Goal: Task Accomplishment & Management: Manage account settings

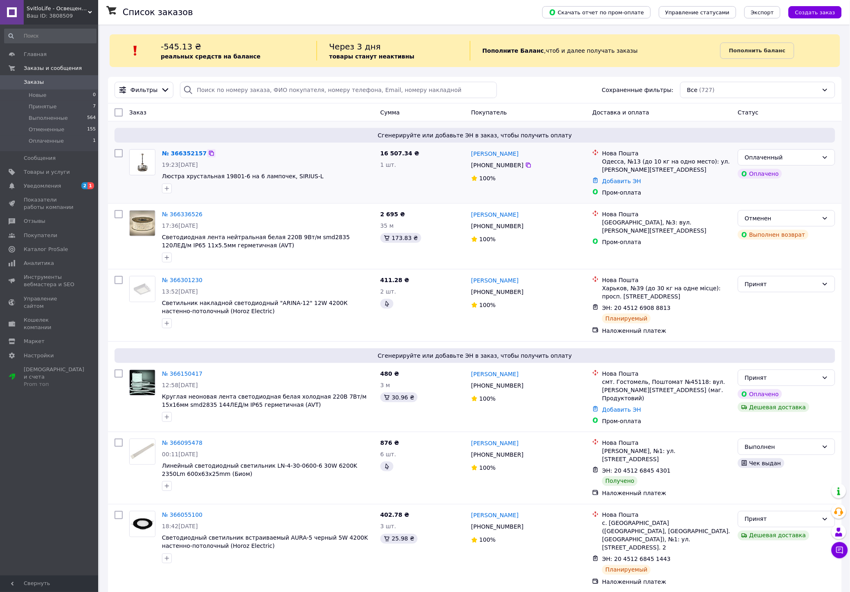
click at [209, 156] on icon at bounding box center [211, 153] width 5 height 5
click at [839, 545] on button "Чат с покупателем" at bounding box center [840, 550] width 16 height 16
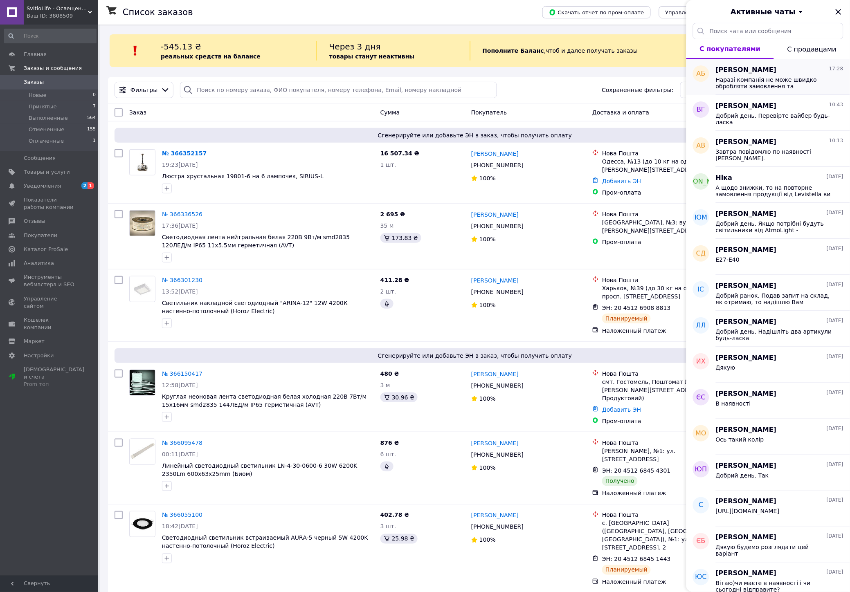
click at [772, 78] on span "Наразі компанія не може швидко обробляти замовлення та повідомлення, оскільки з…" at bounding box center [774, 82] width 116 height 13
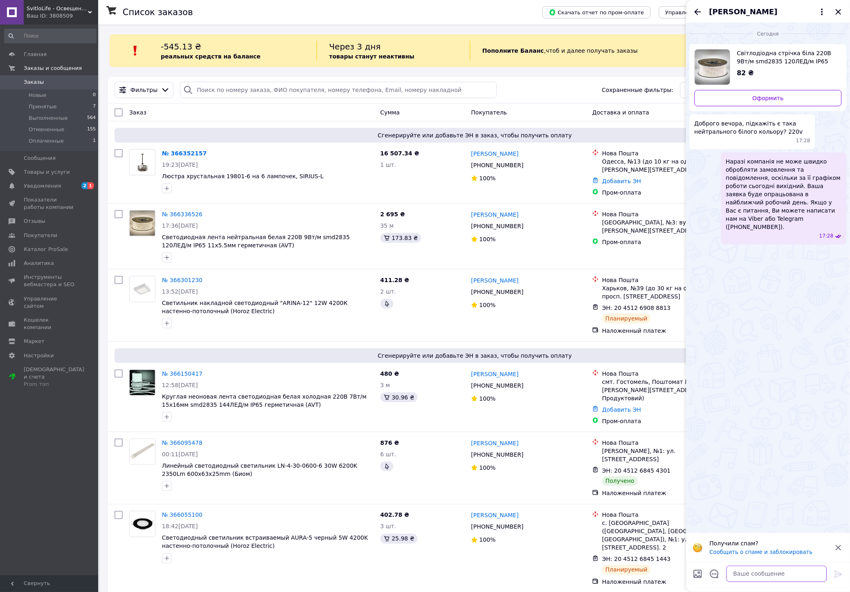
click at [742, 571] on textarea at bounding box center [777, 574] width 101 height 16
type textarea "Д"
click at [728, 13] on span "[PERSON_NAME]" at bounding box center [743, 12] width 68 height 11
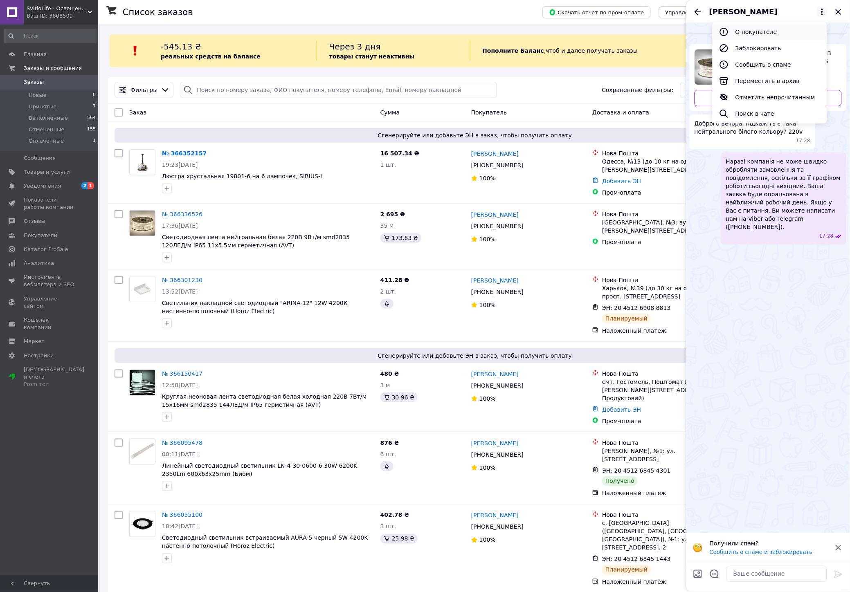
click at [733, 34] on button "О покупателе" at bounding box center [770, 32] width 115 height 16
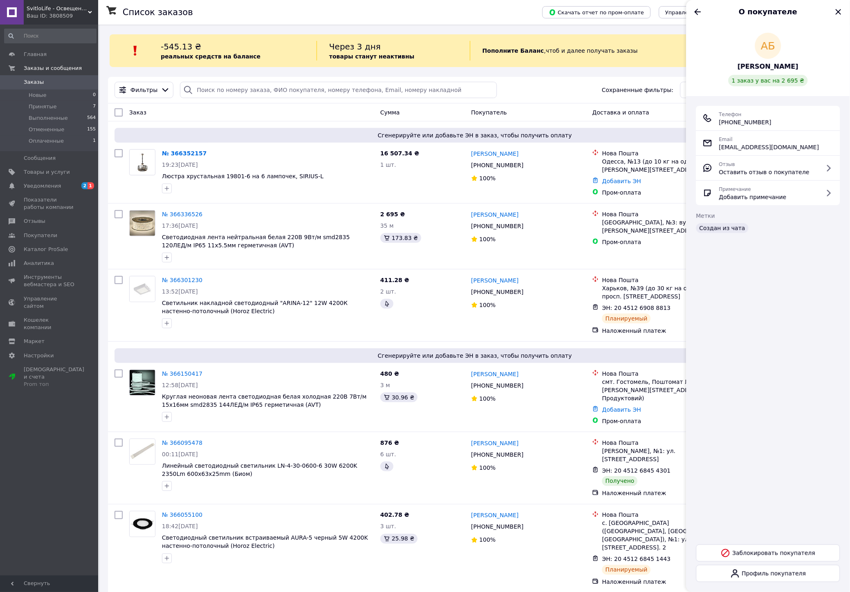
drag, startPoint x: 776, startPoint y: 120, endPoint x: 718, endPoint y: 124, distance: 57.8
click at [718, 124] on div "Телефон [PHONE_NUMBER]" at bounding box center [768, 118] width 131 height 16
copy span "[PHONE_NUMBER]"
drag, startPoint x: 706, startPoint y: 72, endPoint x: 700, endPoint y: 30, distance: 42.1
click at [705, 67] on div "АБ [PERSON_NAME] 1 заказ у вас на 2 695 ₴" at bounding box center [768, 60] width 144 height 54
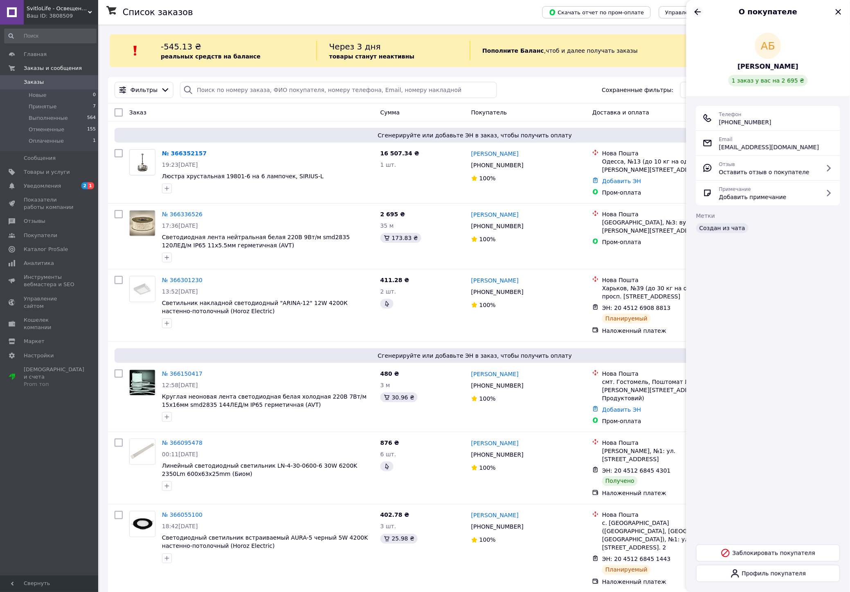
click at [694, 8] on icon "Назад" at bounding box center [698, 12] width 10 height 10
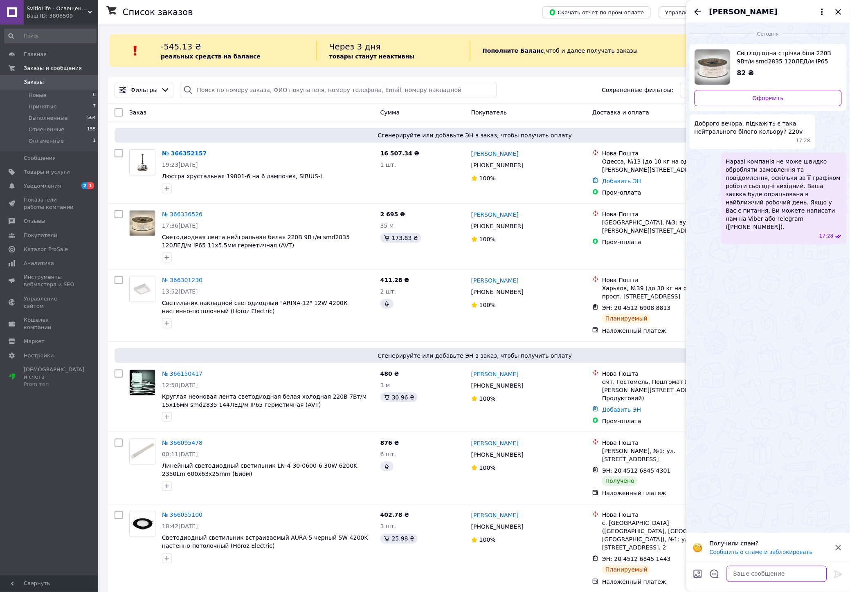
click at [761, 575] on textarea at bounding box center [777, 574] width 101 height 16
type textarea "Добрий вечір"
type textarea "Бачу, що ви оформили замовлення та скасували"
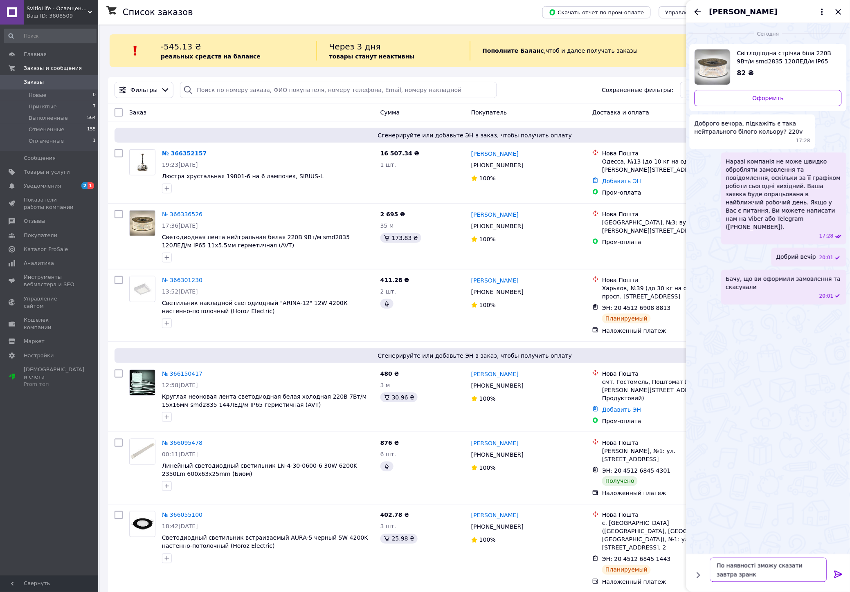
type textarea "По наявності зможу сказати завтра зранку"
click at [522, 196] on div "[PERSON_NAME] [PHONE_NUMBER]%" at bounding box center [528, 173] width 121 height 54
click at [731, 13] on span "[PERSON_NAME]" at bounding box center [743, 12] width 68 height 11
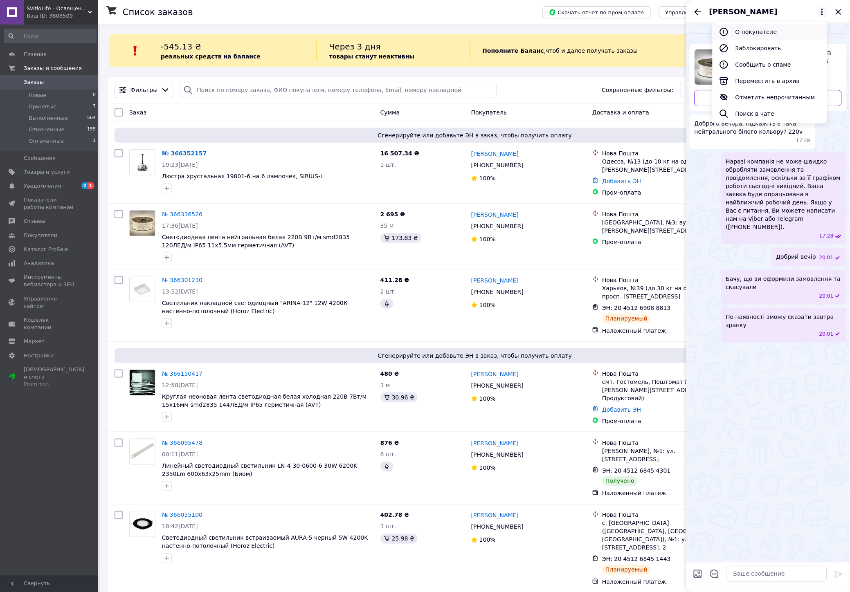
click at [734, 33] on button "О покупателе" at bounding box center [770, 32] width 115 height 16
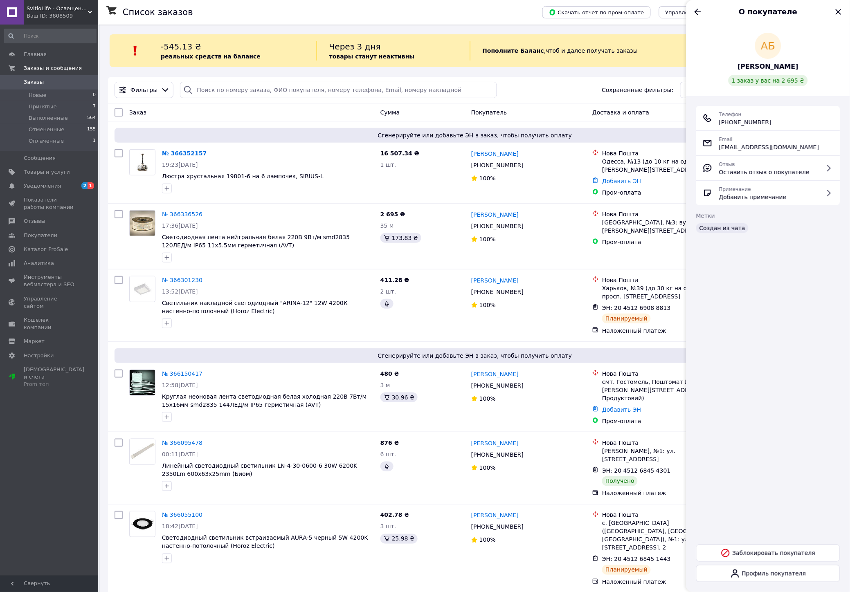
drag, startPoint x: 774, startPoint y: 121, endPoint x: 719, endPoint y: 125, distance: 55.3
click at [719, 125] on div "Телефон [PHONE_NUMBER]" at bounding box center [768, 118] width 131 height 16
copy span "[PHONE_NUMBER]"
click at [799, 126] on div "Телефон [PHONE_NUMBER]" at bounding box center [768, 118] width 144 height 25
click at [185, 215] on link "№ 366336526" at bounding box center [182, 214] width 40 height 7
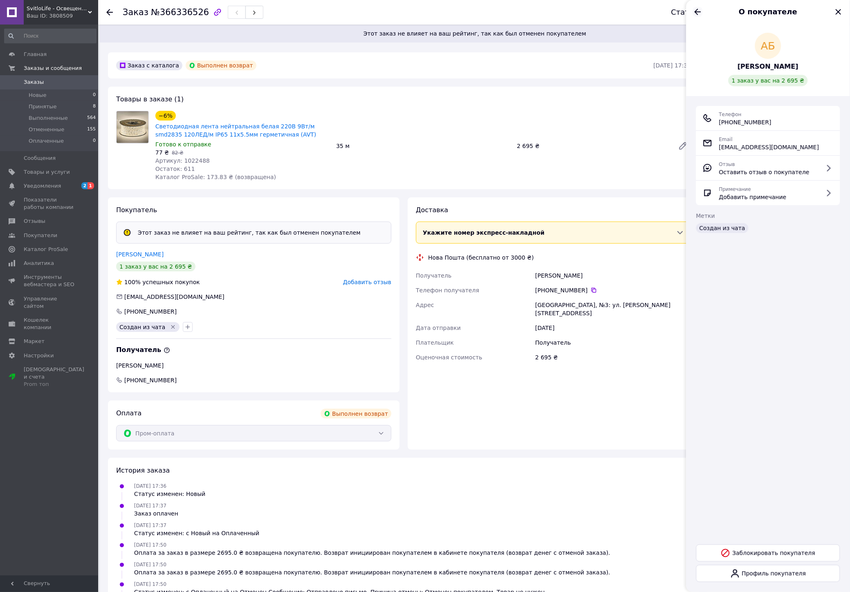
click at [695, 9] on icon "Назад" at bounding box center [698, 12] width 10 height 10
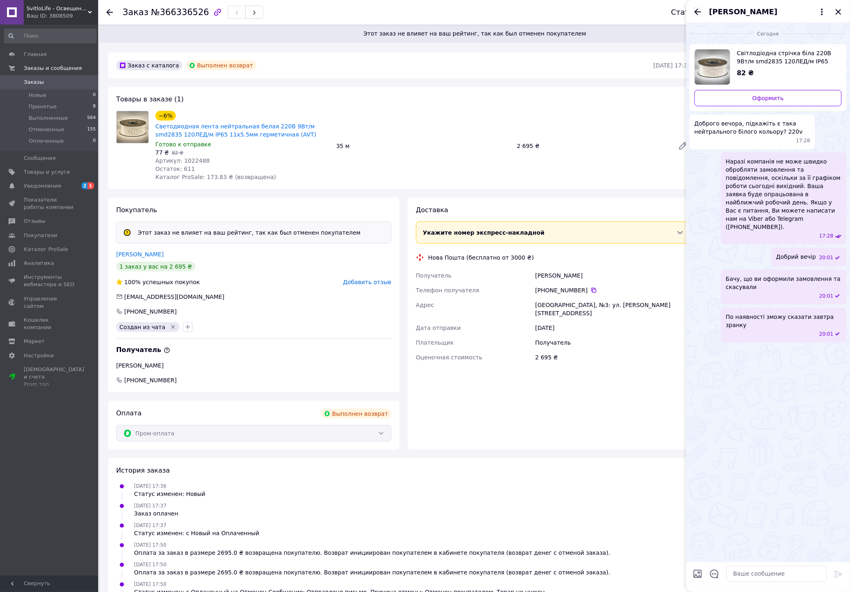
click at [694, 7] on icon "Назад" at bounding box center [698, 12] width 10 height 10
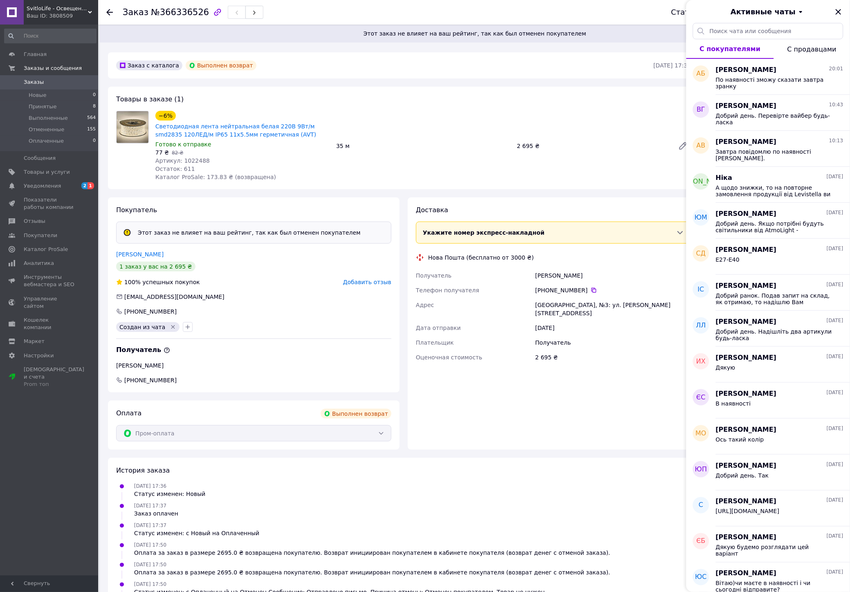
click at [832, 13] on div "Активные чаты" at bounding box center [768, 11] width 164 height 23
click at [836, 12] on icon "Закрыть" at bounding box center [839, 12] width 10 height 10
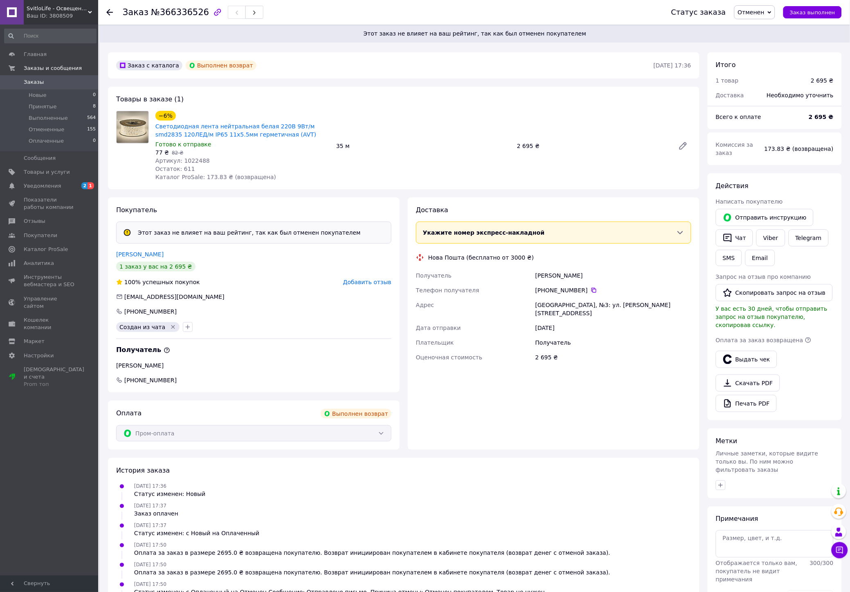
click at [48, 85] on span "Заказы" at bounding box center [50, 82] width 52 height 7
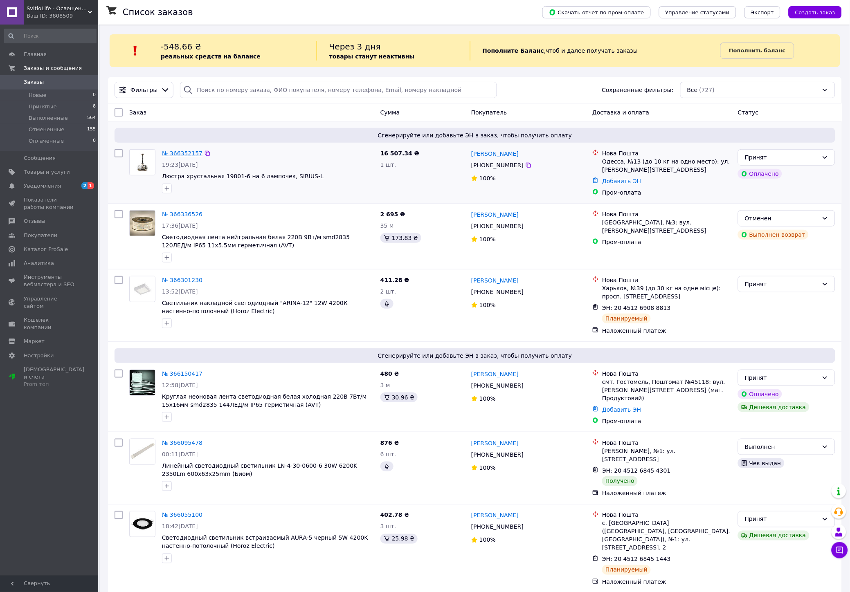
click at [194, 150] on link "№ 366352157" at bounding box center [182, 153] width 40 height 7
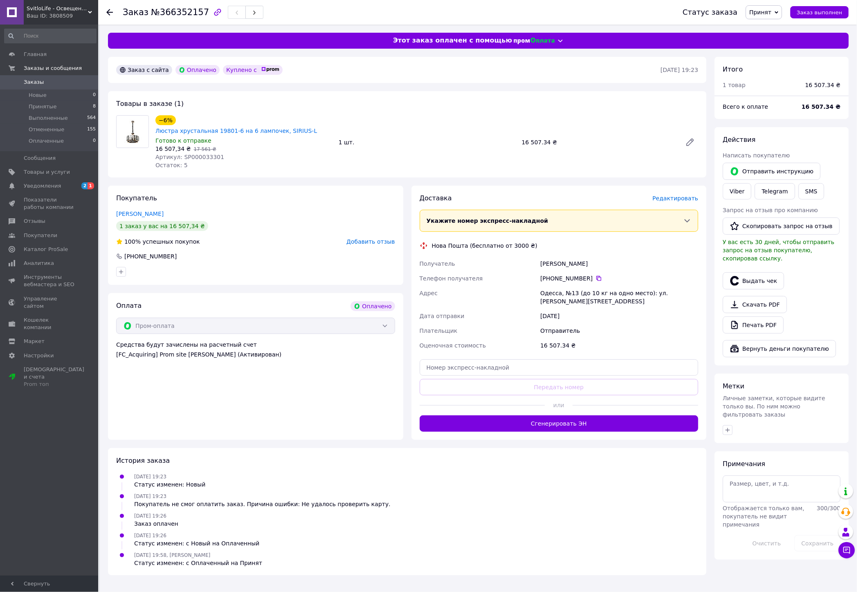
click at [673, 195] on span "Редактировать" at bounding box center [675, 198] width 46 height 7
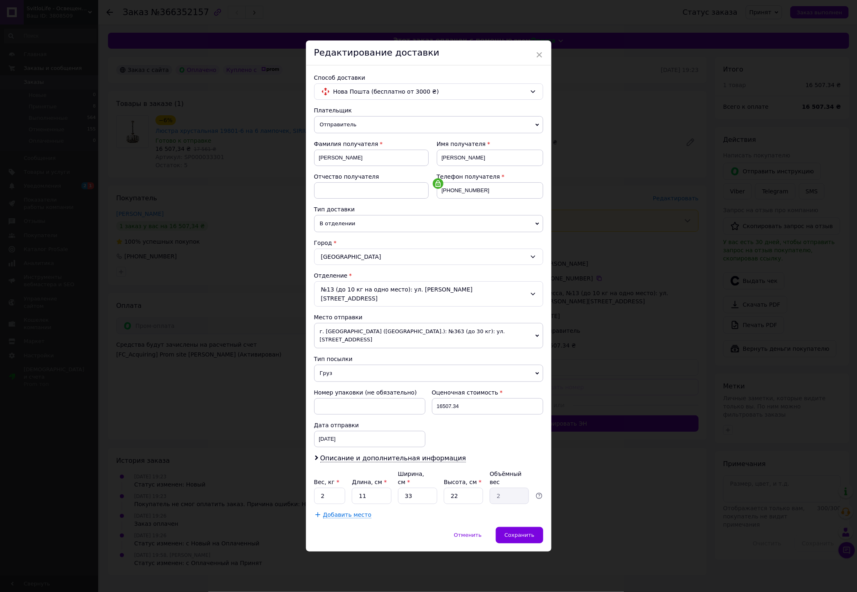
click at [376, 336] on span "г. [GEOGRAPHIC_DATA] ([GEOGRAPHIC_DATA].): №363 (до 30 кг): ул. [STREET_ADDRESS]" at bounding box center [428, 335] width 229 height 25
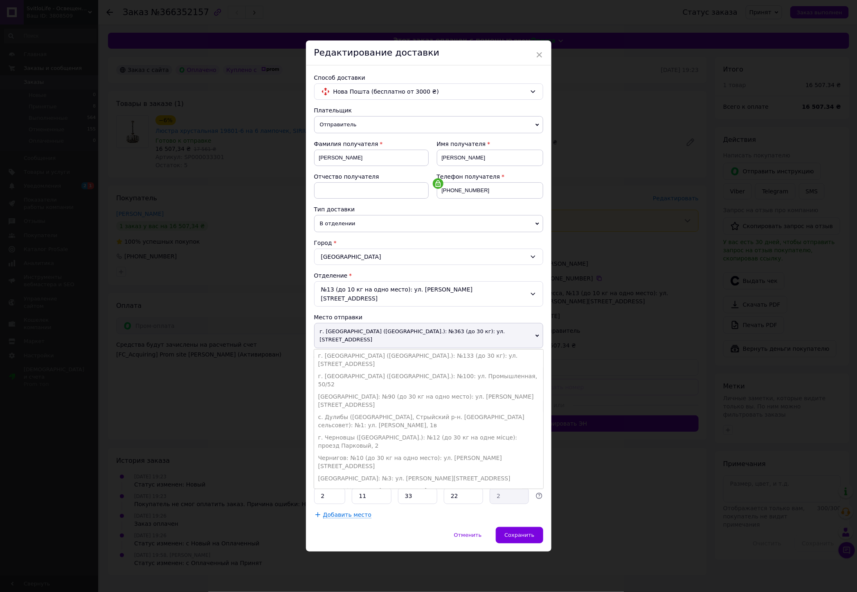
click at [376, 336] on span "г. [GEOGRAPHIC_DATA] ([GEOGRAPHIC_DATA].): №363 (до 30 кг): ул. [STREET_ADDRESS]" at bounding box center [428, 335] width 229 height 25
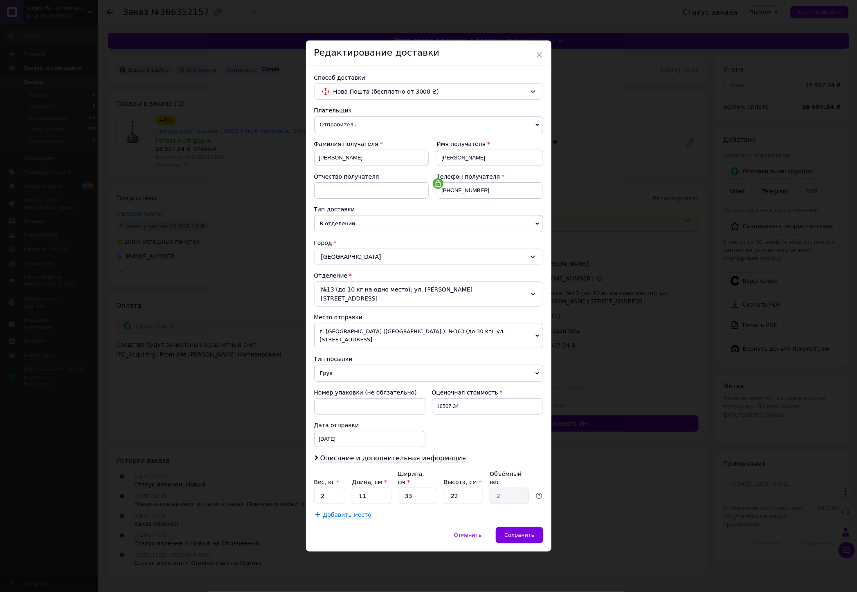
click at [360, 305] on div "№13 (до 10 кг на одно место): ул. [PERSON_NAME][STREET_ADDRESS]" at bounding box center [428, 293] width 229 height 25
type input "131"
click at [353, 338] on li "№ 131 : ул. [PERSON_NAME][STREET_ADDRESS] (Рынок Начало)" at bounding box center [429, 333] width 228 height 13
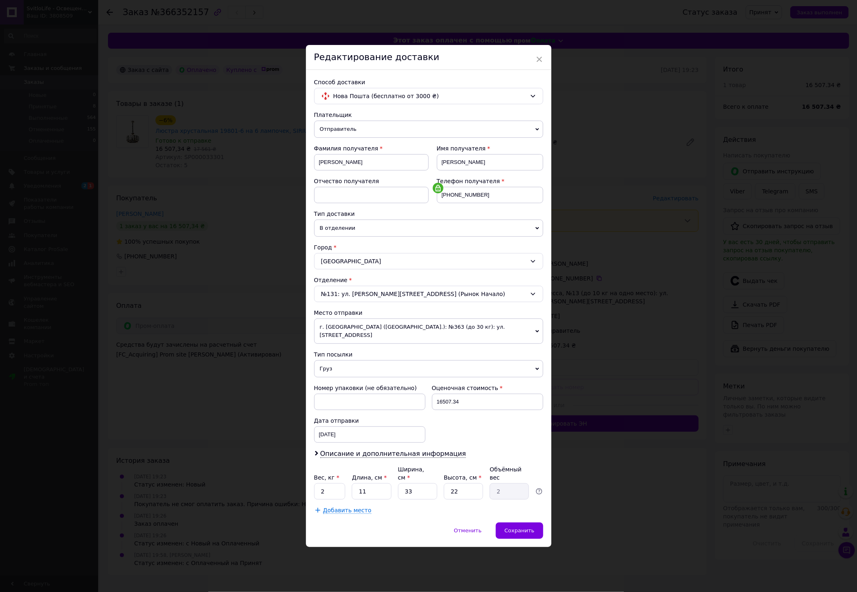
click at [310, 208] on div "Способ доставки Нова Пошта (бесплатно от 3000 ₴) Плательщик Отправитель Получат…" at bounding box center [428, 296] width 245 height 453
drag, startPoint x: 463, startPoint y: 403, endPoint x: 450, endPoint y: 407, distance: 12.8
click at [450, 407] on input "16507.34" at bounding box center [487, 402] width 111 height 16
type input "16507"
click at [371, 455] on span "Описание и дополнительная информация" at bounding box center [393, 454] width 146 height 8
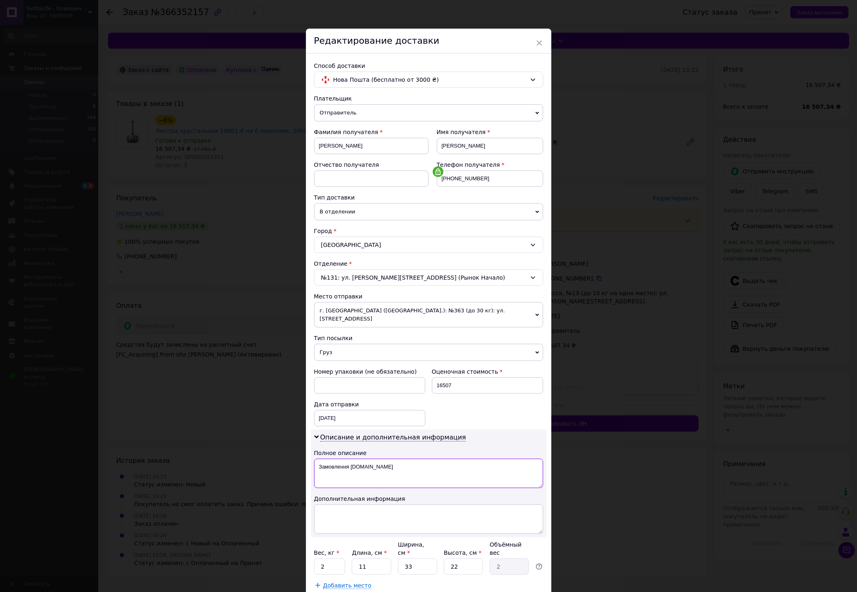
drag, startPoint x: 358, startPoint y: 470, endPoint x: 316, endPoint y: 471, distance: 41.3
click at [316, 471] on textarea "Замовлення [DOMAIN_NAME]" at bounding box center [428, 473] width 229 height 29
type textarea "Товари для дому"
click at [338, 415] on div "[DATE] < 2025 > < Октябрь > Пн Вт Ср Чт Пт Сб Вс 29 30 1 2 3 4 5 6 7 8 9 10 11 …" at bounding box center [369, 418] width 111 height 16
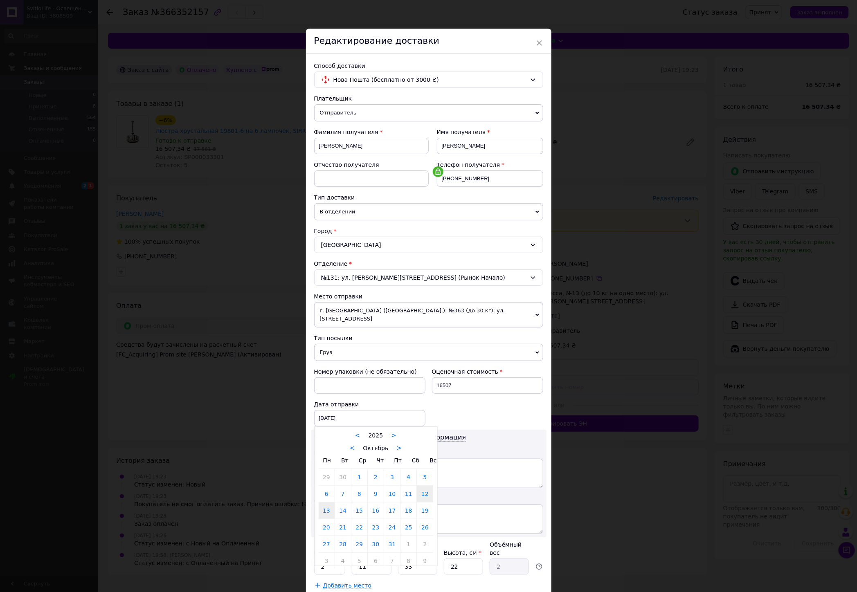
click at [325, 505] on link "13" at bounding box center [327, 511] width 16 height 16
type input "[DATE]"
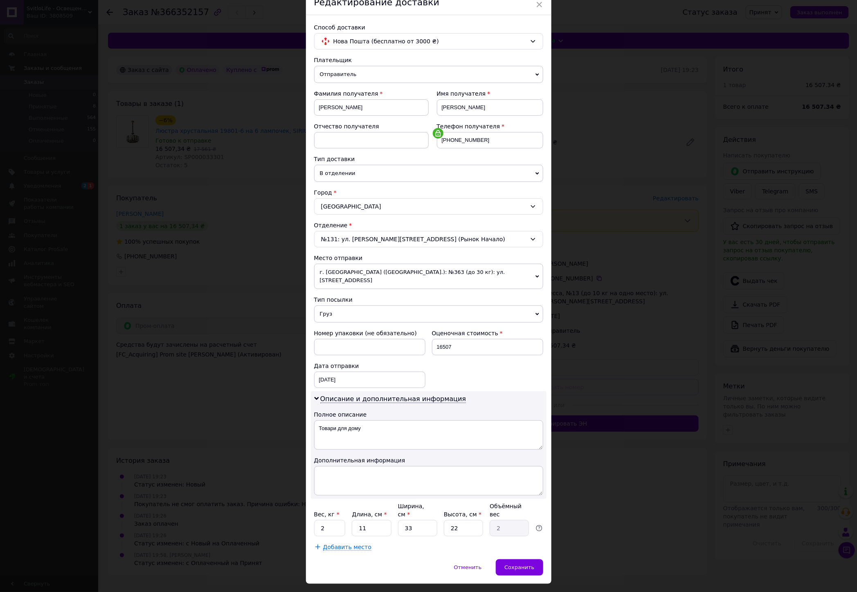
scroll to position [43, 0]
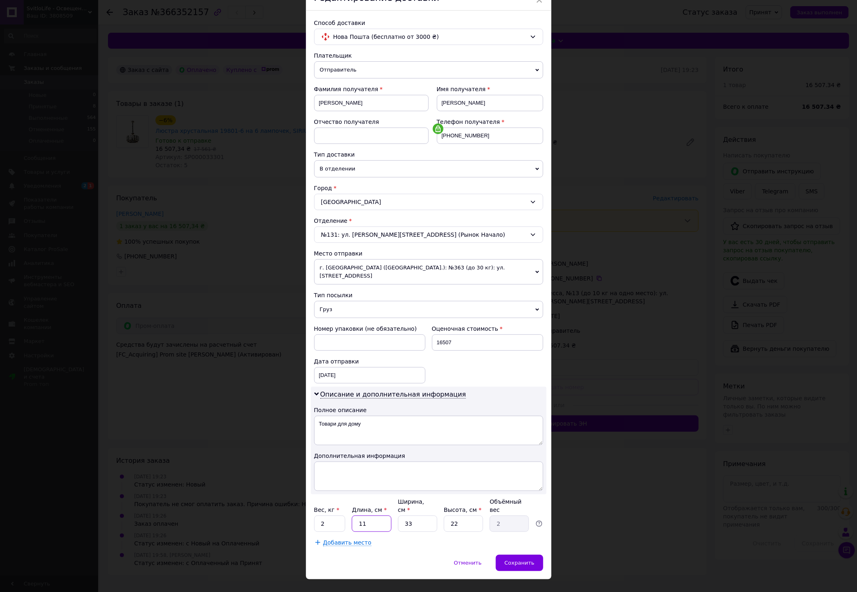
drag, startPoint x: 369, startPoint y: 509, endPoint x: 355, endPoint y: 510, distance: 13.9
click at [355, 516] on input "11" at bounding box center [371, 524] width 39 height 16
type input "3"
type input "0.54"
type input "30"
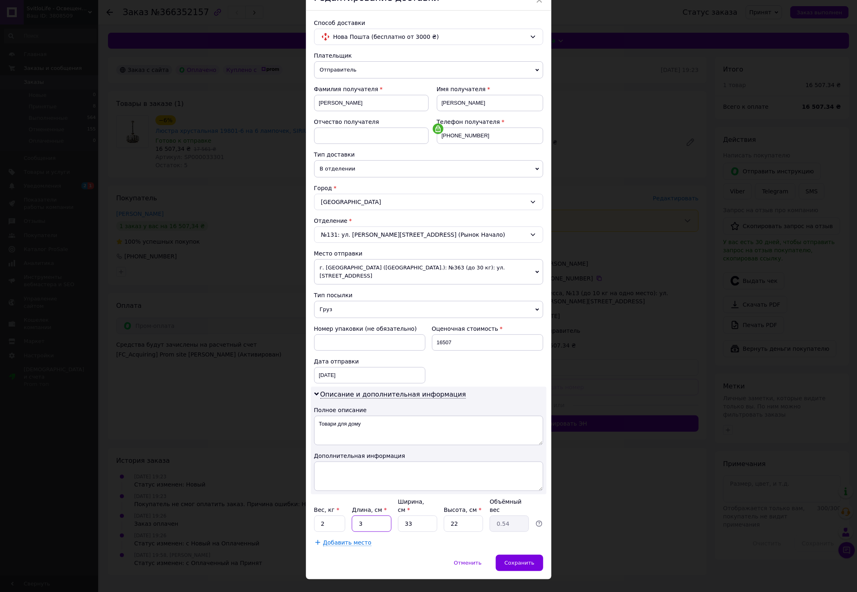
type input "5.45"
type input "30"
click at [389, 508] on div "Вес, кг * 2 Длина, см * 30 Ширина, см * 33 Высота, см * 22 Объёмный вес 5.45" at bounding box center [428, 515] width 229 height 34
type input "3"
type input "0.5"
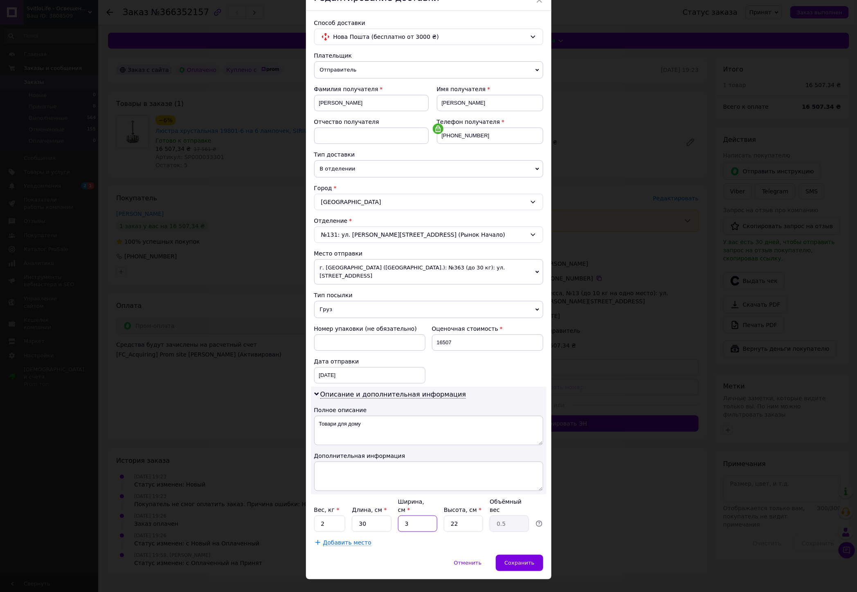
type input "30"
type input "4.95"
type input "30"
drag, startPoint x: 463, startPoint y: 512, endPoint x: 432, endPoint y: 513, distance: 31.9
click at [438, 513] on div "Вес, кг * 2 Длина, см * 30 Ширина, см * 30 Высота, см * 22 Объёмный вес 4.95" at bounding box center [428, 515] width 229 height 34
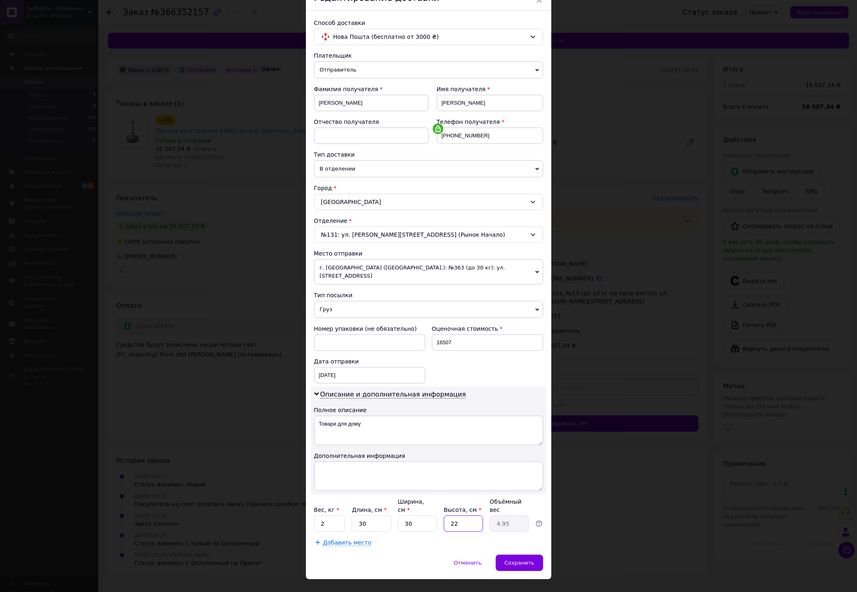
type input "2"
type input "0.45"
type input "20"
type input "4.5"
type input "20"
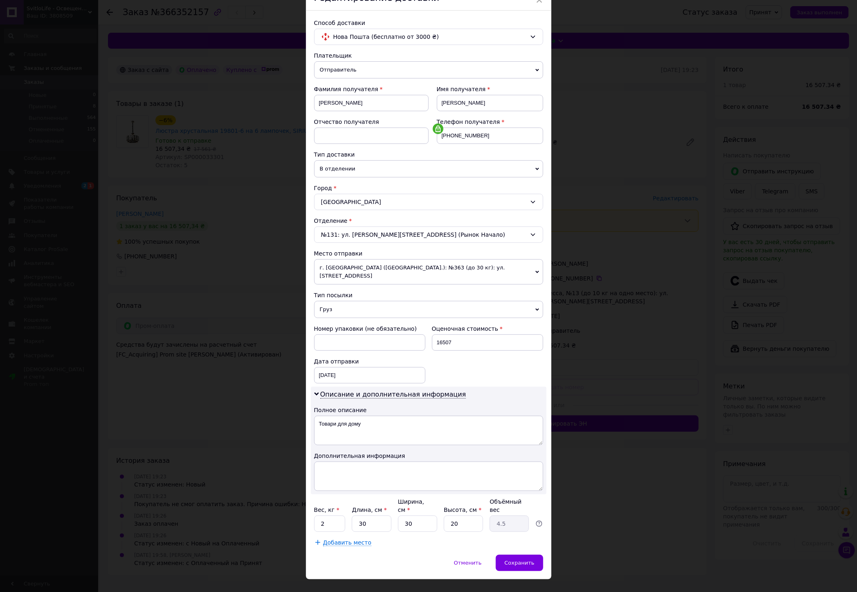
drag, startPoint x: 422, startPoint y: 536, endPoint x: 414, endPoint y: 495, distance: 41.3
click at [422, 536] on div "Способ доставки Нова Пошта (бесплатно от 3000 ₴) Плательщик Отправитель Получат…" at bounding box center [428, 283] width 245 height 544
click at [359, 231] on div "№131: ул. [PERSON_NAME][STREET_ADDRESS] (Рынок Начало)" at bounding box center [428, 235] width 229 height 16
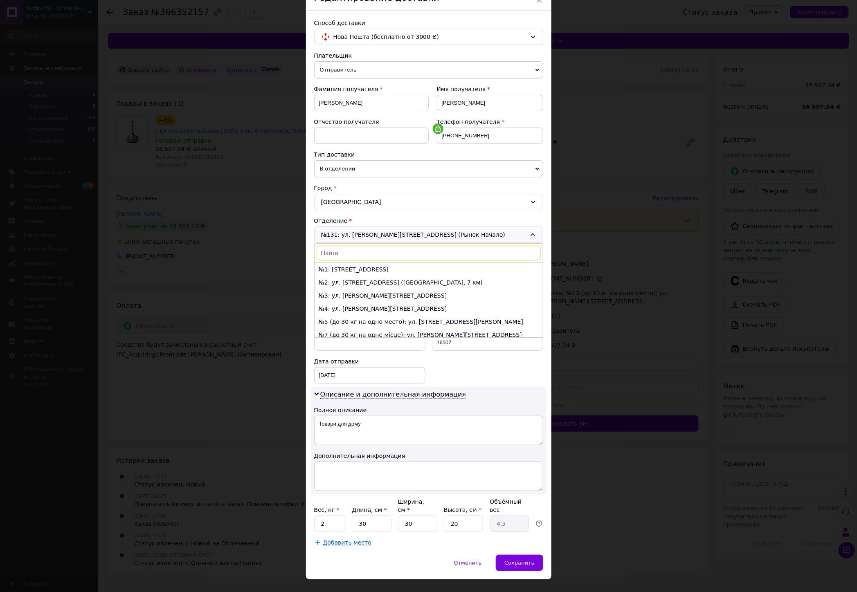
scroll to position [1573, 0]
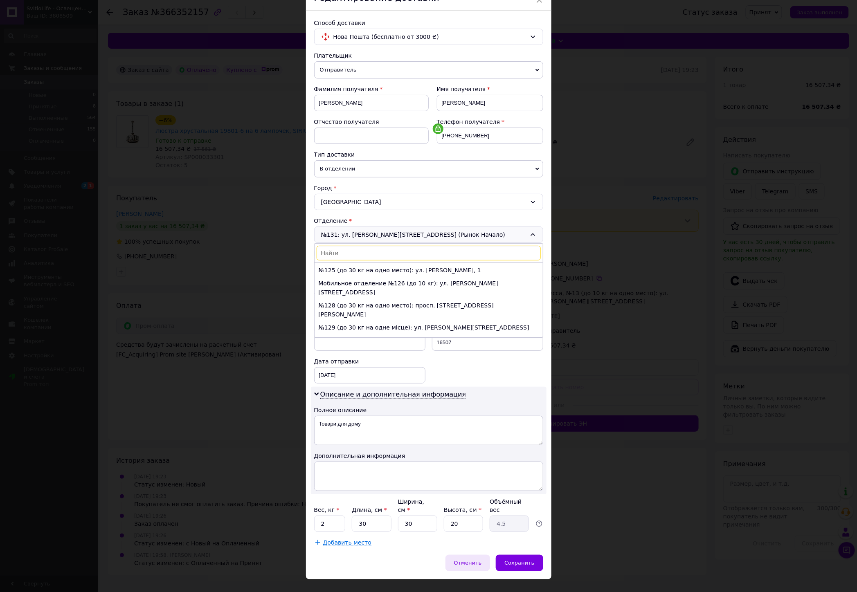
click at [459, 555] on div "Отменить" at bounding box center [467, 563] width 45 height 16
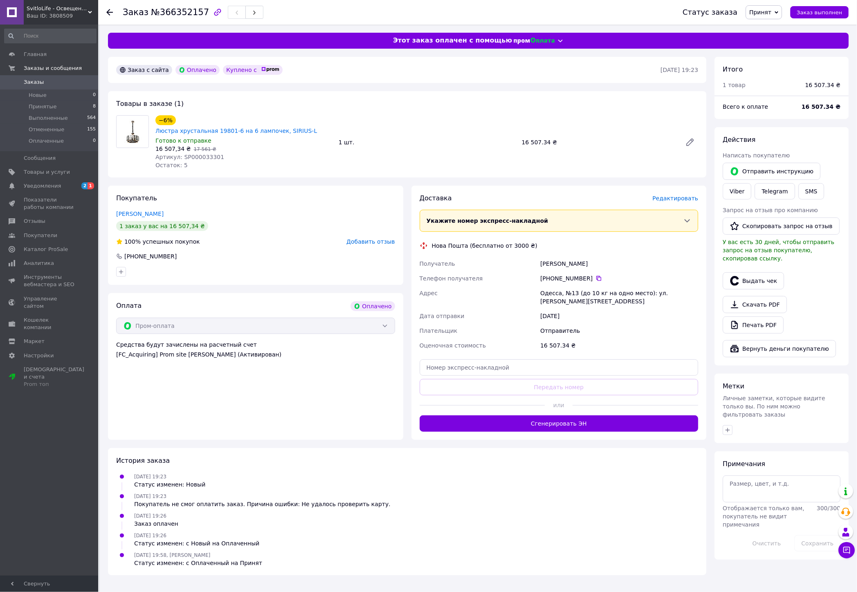
click at [677, 195] on span "Редактировать" at bounding box center [675, 198] width 46 height 7
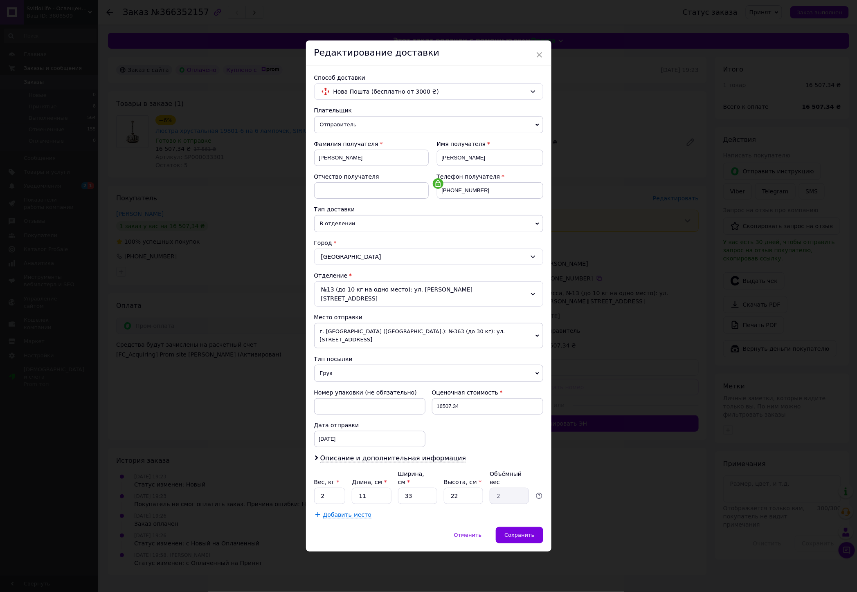
click at [354, 338] on span "г. [GEOGRAPHIC_DATA] ([GEOGRAPHIC_DATA].): №363 (до 30 кг): ул. [STREET_ADDRESS]" at bounding box center [428, 335] width 229 height 25
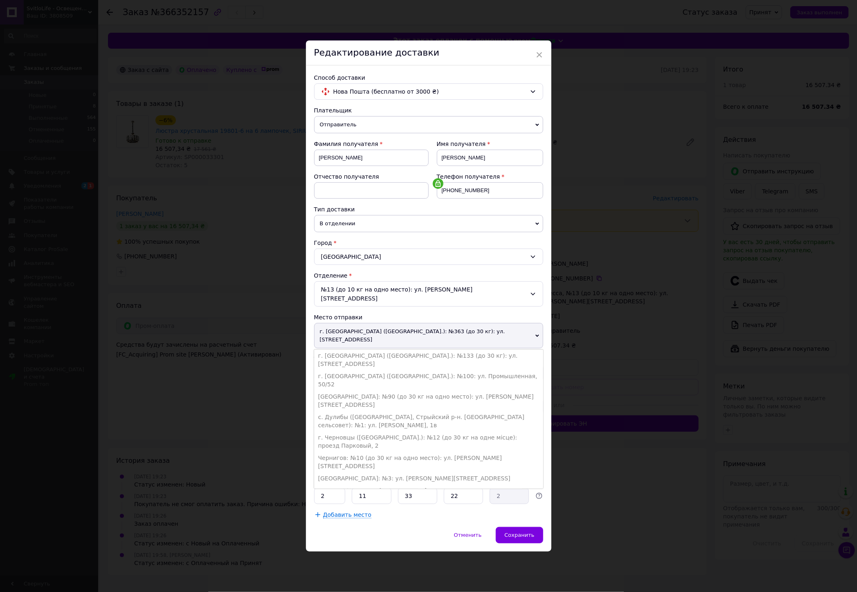
click at [358, 333] on span "г. [GEOGRAPHIC_DATA] ([GEOGRAPHIC_DATA].): №363 (до 30 кг): ул. [STREET_ADDRESS]" at bounding box center [428, 335] width 229 height 25
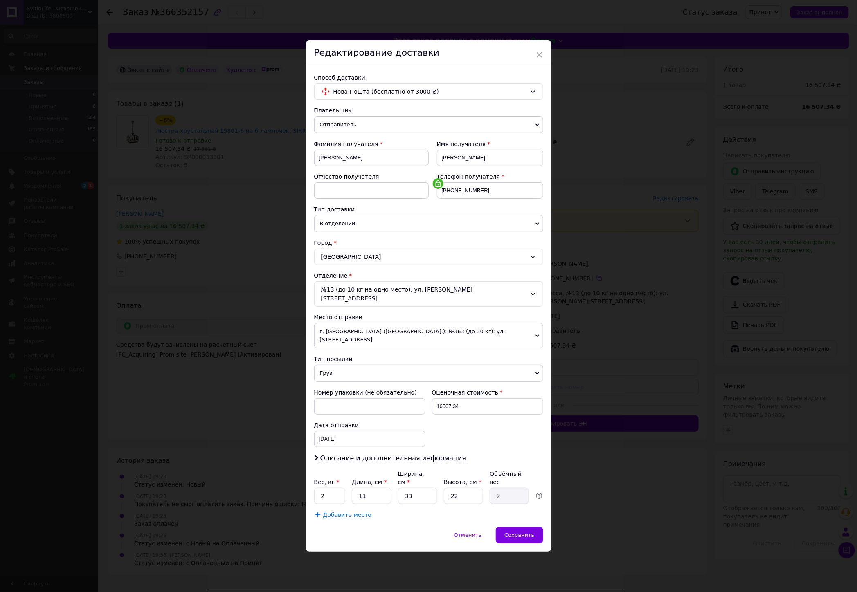
click at [358, 333] on span "г. [GEOGRAPHIC_DATA] ([GEOGRAPHIC_DATA].): №363 (до 30 кг): ул. [STREET_ADDRESS]" at bounding box center [428, 335] width 229 height 25
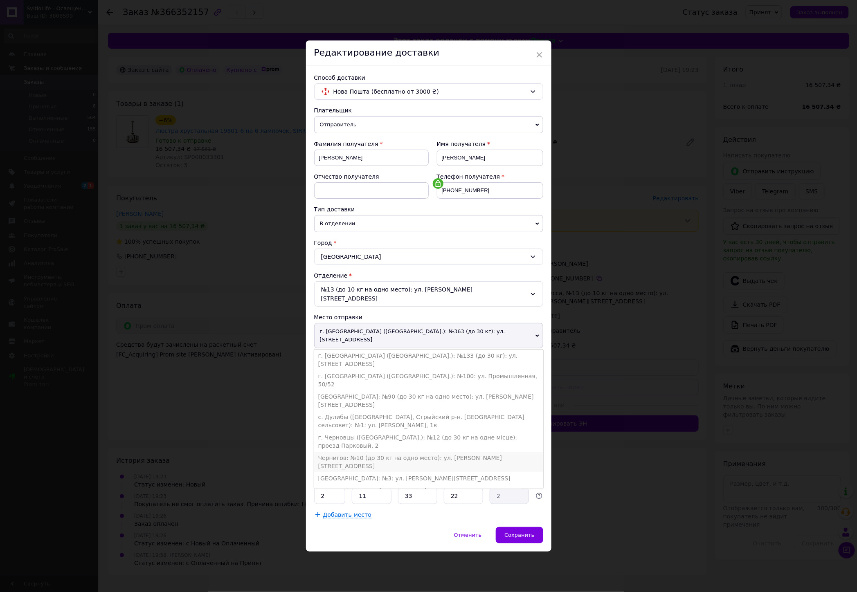
click at [353, 452] on li "Чернигов: №10 (до 30 кг на одно место): ул. [PERSON_NAME][STREET_ADDRESS]" at bounding box center [428, 462] width 229 height 20
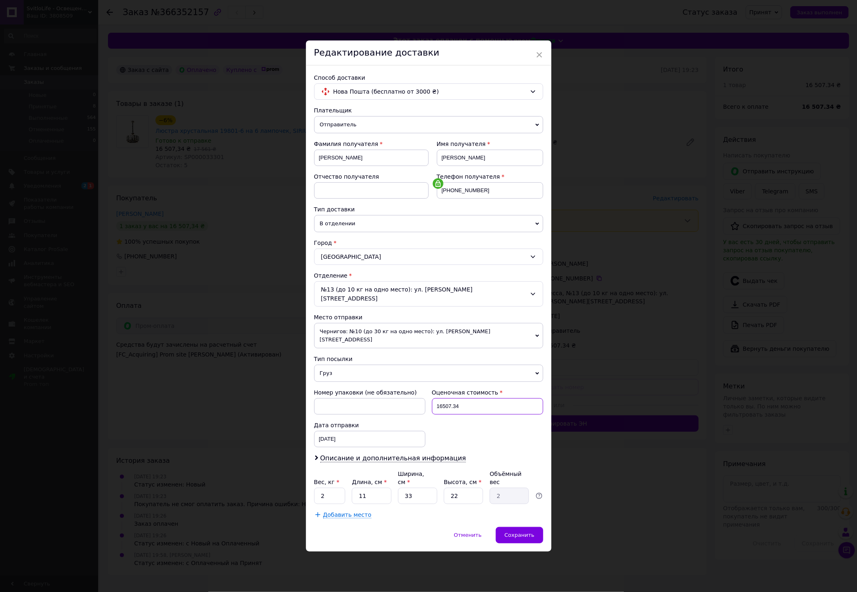
drag, startPoint x: 463, startPoint y: 407, endPoint x: 450, endPoint y: 407, distance: 12.7
click at [450, 407] on input "16507.34" at bounding box center [487, 406] width 111 height 16
type input "16507"
click at [347, 435] on div "[DATE] < 2025 > < Октябрь > Пн Вт Ср Чт Пт Сб Вс 29 30 1 2 3 4 5 6 7 8 9 10 11 …" at bounding box center [369, 439] width 111 height 16
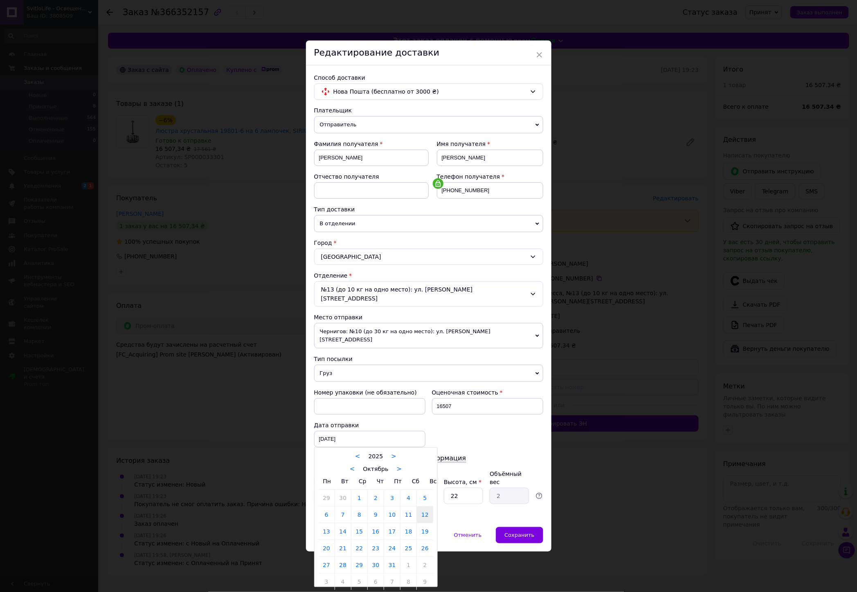
drag, startPoint x: 326, startPoint y: 526, endPoint x: 327, endPoint y: 522, distance: 4.7
click at [326, 526] on link "13" at bounding box center [327, 532] width 16 height 16
type input "[DATE]"
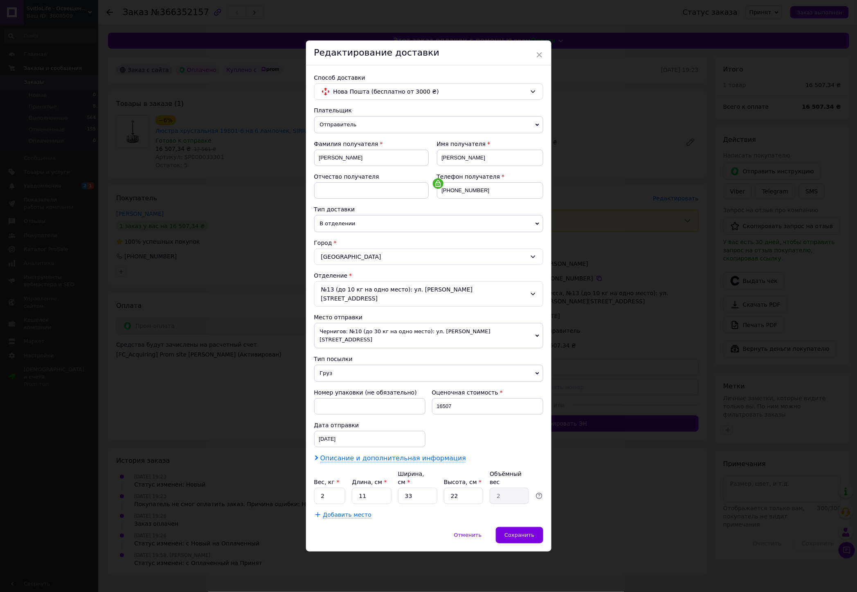
click at [340, 454] on span "Описание и дополнительная информация" at bounding box center [393, 458] width 146 height 8
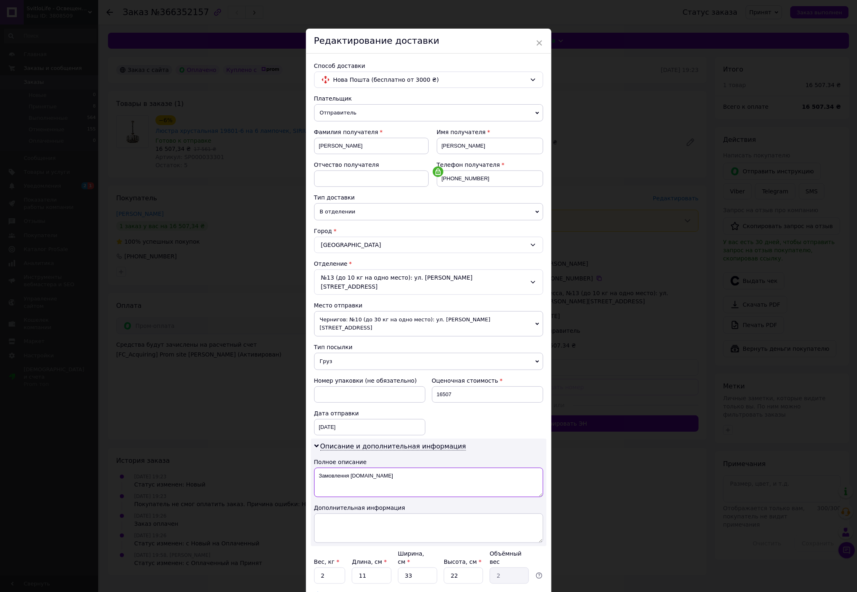
drag, startPoint x: 379, startPoint y: 471, endPoint x: 324, endPoint y: 465, distance: 56.0
click at [323, 468] on textarea "Замовлення [DOMAIN_NAME]" at bounding box center [428, 482] width 229 height 29
type textarea "З"
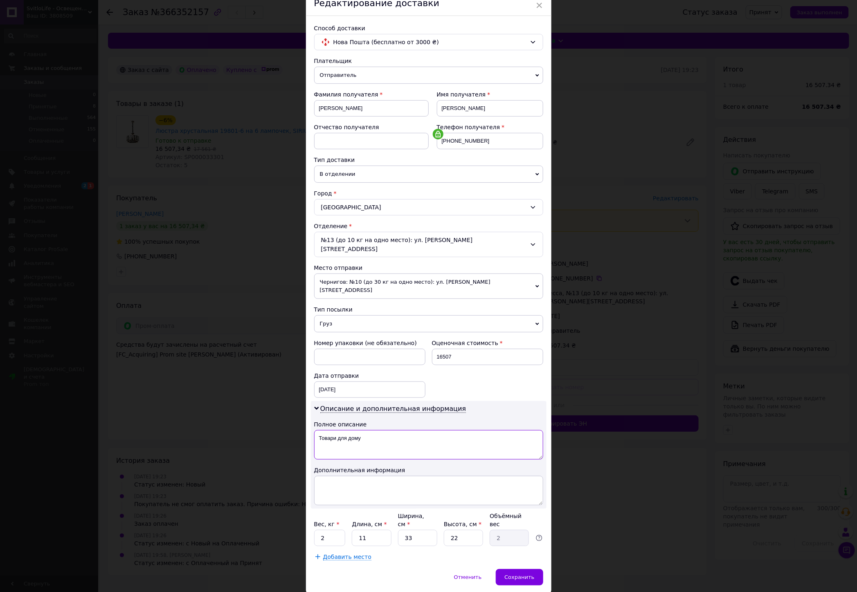
scroll to position [43, 0]
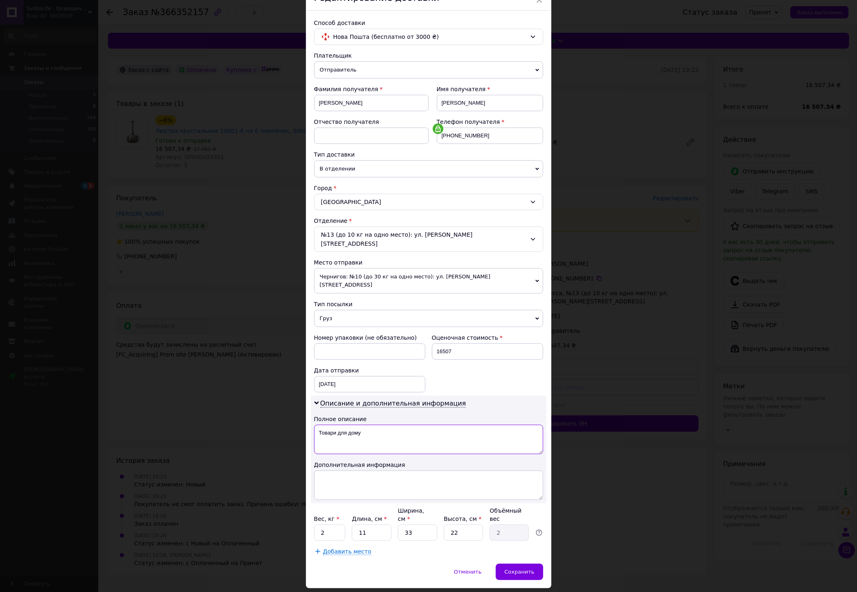
type textarea "Товари для дому"
drag, startPoint x: 357, startPoint y: 505, endPoint x: 372, endPoint y: 510, distance: 15.9
click at [353, 525] on input "11" at bounding box center [371, 533] width 39 height 16
type input "3"
type input "0.54"
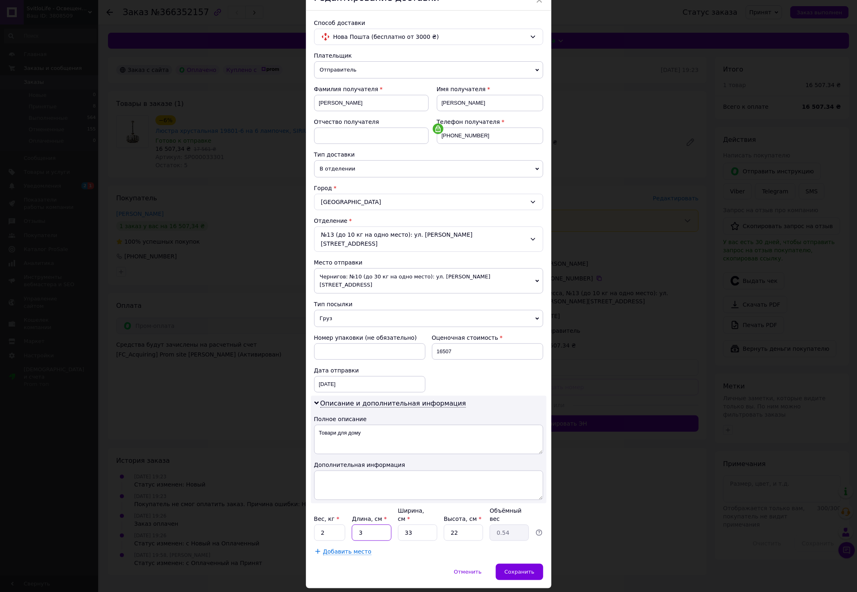
type input "30"
type input "5.45"
type input "30"
drag, startPoint x: 399, startPoint y: 511, endPoint x: 403, endPoint y: 513, distance: 4.6
click at [395, 511] on div "Вес, кг * 2 Длина, см * 30 Ширина, см * 33 Высота, см * 22 Объёмный вес 5.45" at bounding box center [428, 524] width 229 height 34
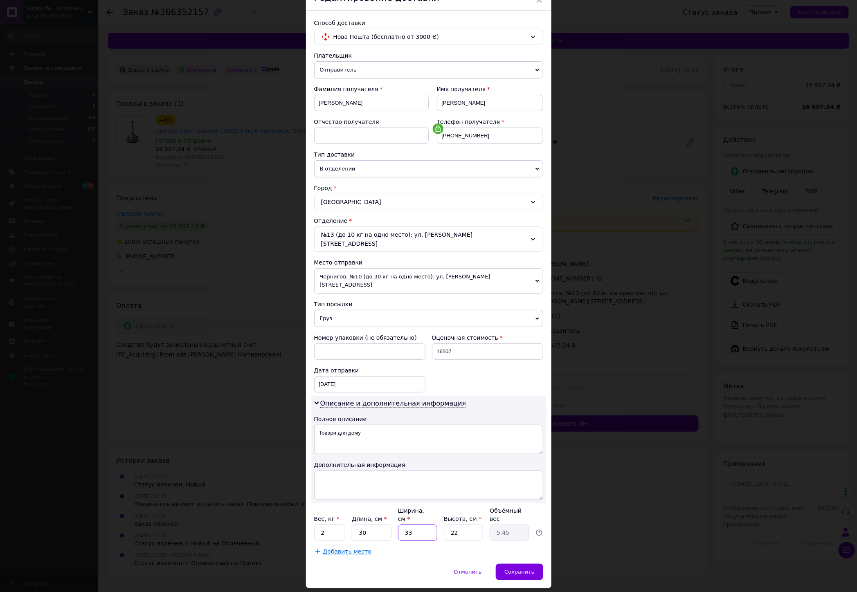
type input "3"
type input "0.5"
type input "30"
type input "4.95"
type input "30"
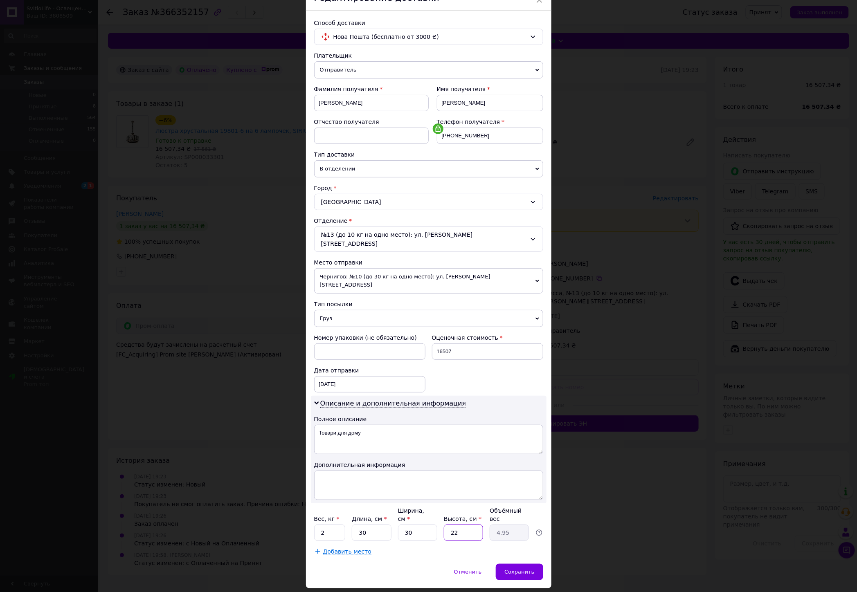
drag, startPoint x: 452, startPoint y: 511, endPoint x: 440, endPoint y: 513, distance: 12.8
click at [445, 525] on input "22" at bounding box center [463, 533] width 39 height 16
type input "2"
type input "0.45"
type input "20"
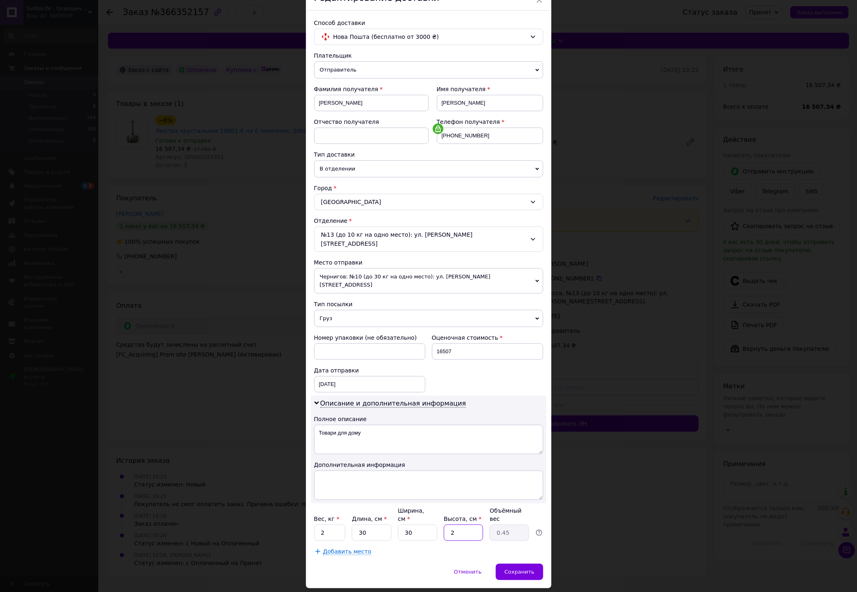
type input "4.5"
type input "20"
drag, startPoint x: 328, startPoint y: 509, endPoint x: 319, endPoint y: 510, distance: 9.0
click at [319, 525] on input "2" at bounding box center [329, 533] width 31 height 16
type input "3"
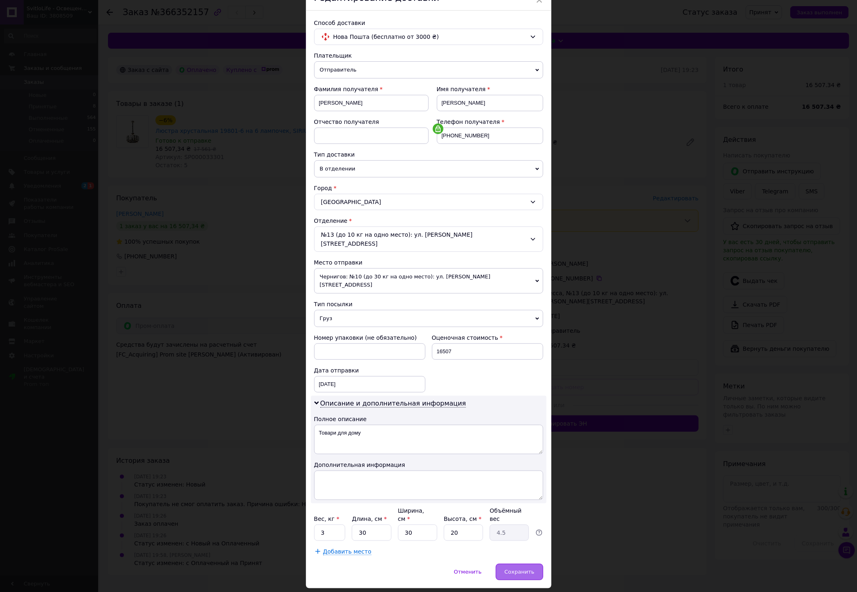
click at [523, 569] on span "Сохранить" at bounding box center [519, 572] width 30 height 6
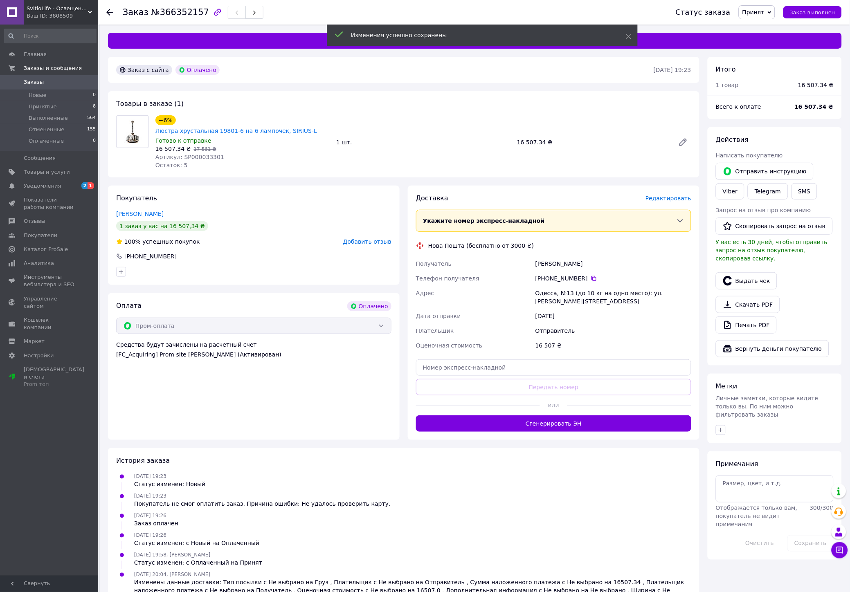
click at [665, 195] on span "Редактировать" at bounding box center [669, 198] width 46 height 7
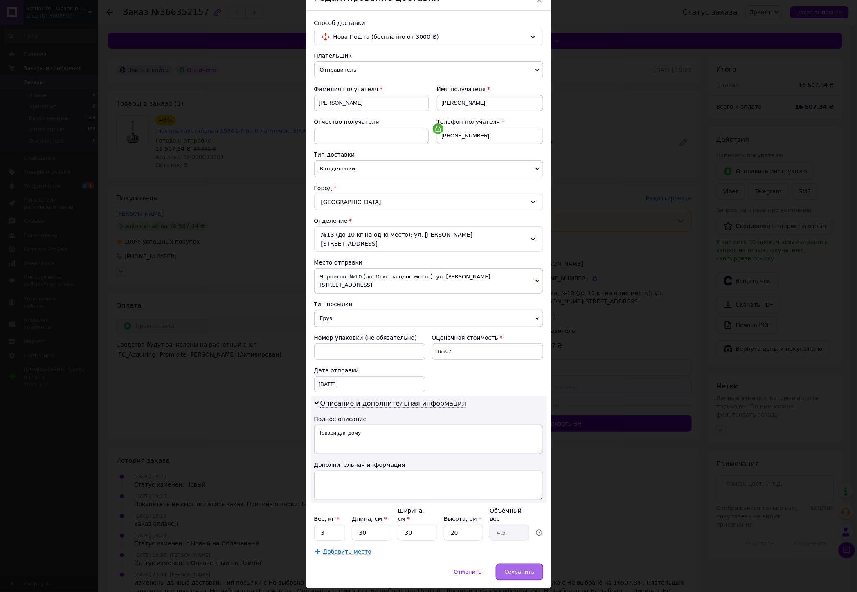
click at [517, 569] on span "Сохранить" at bounding box center [519, 572] width 30 height 6
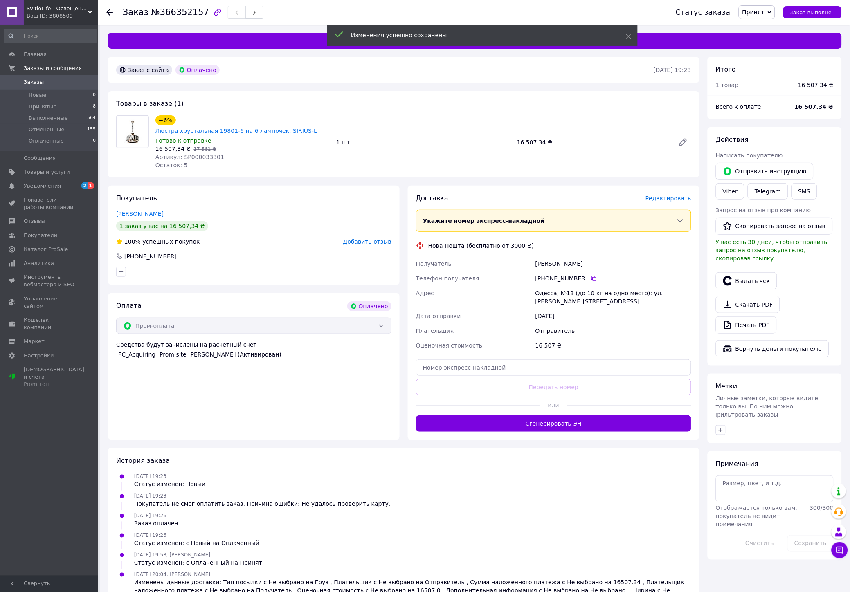
click at [535, 420] on button "Сгенерировать ЭН" at bounding box center [553, 424] width 275 height 16
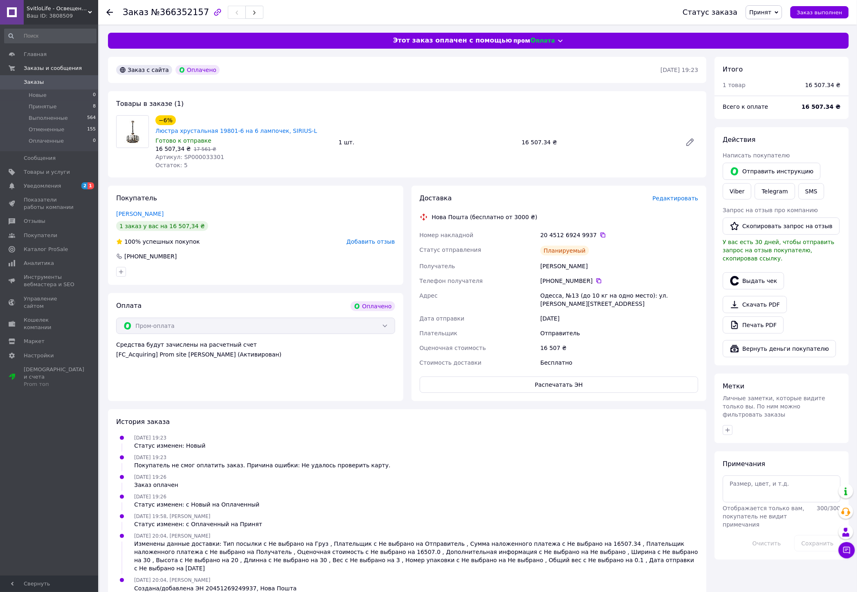
click at [590, 231] on div "20 4512 6924 9937" at bounding box center [619, 235] width 158 height 8
click at [601, 233] on icon at bounding box center [603, 235] width 5 height 5
click at [596, 278] on icon at bounding box center [599, 281] width 7 height 7
click at [72, 189] on span "Уведомления" at bounding box center [50, 185] width 52 height 7
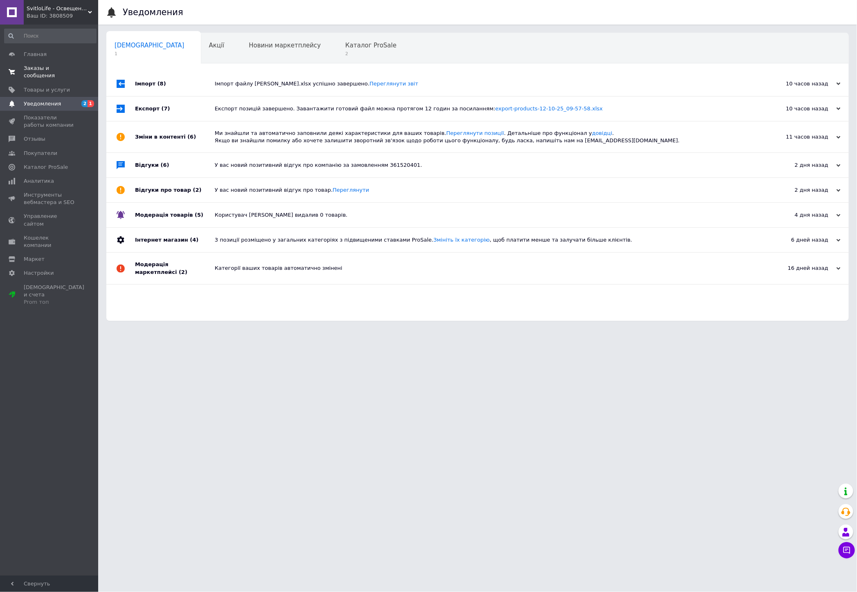
click at [51, 70] on span "Заказы и сообщения" at bounding box center [50, 72] width 52 height 15
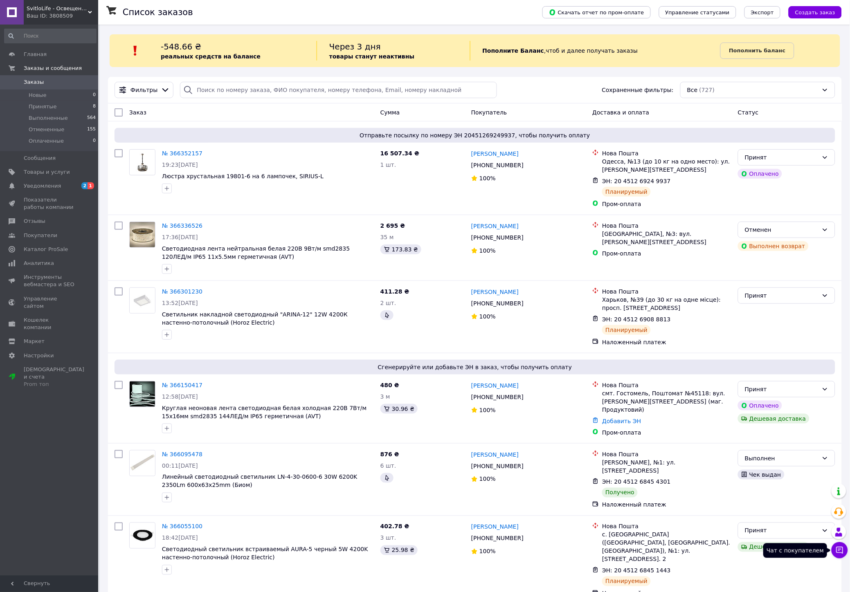
click at [845, 550] on button "Чат с покупателем" at bounding box center [840, 550] width 16 height 16
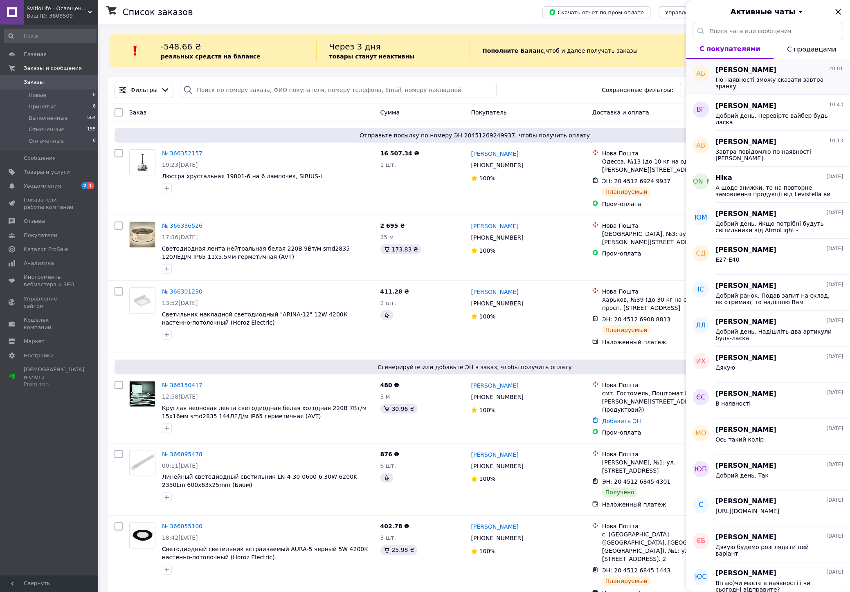
click at [761, 83] on span "По наявності зможу сказати завтра зранку" at bounding box center [774, 82] width 116 height 13
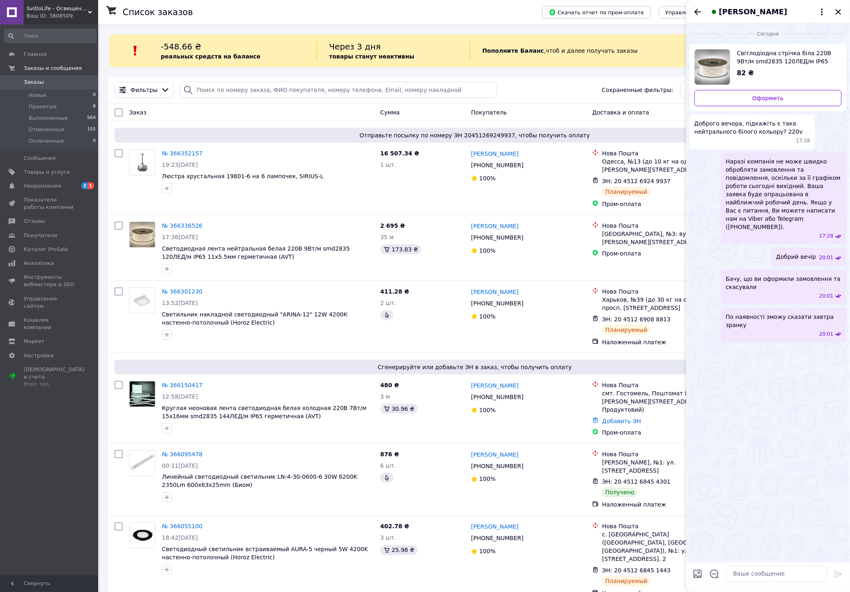
click at [756, 10] on span "[PERSON_NAME]" at bounding box center [753, 12] width 68 height 11
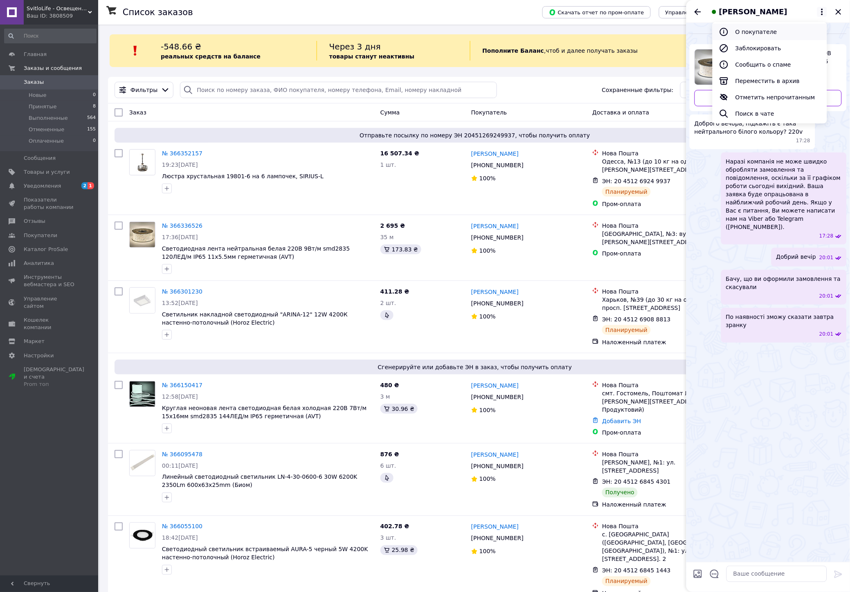
click at [747, 26] on button "О покупателе" at bounding box center [770, 32] width 115 height 16
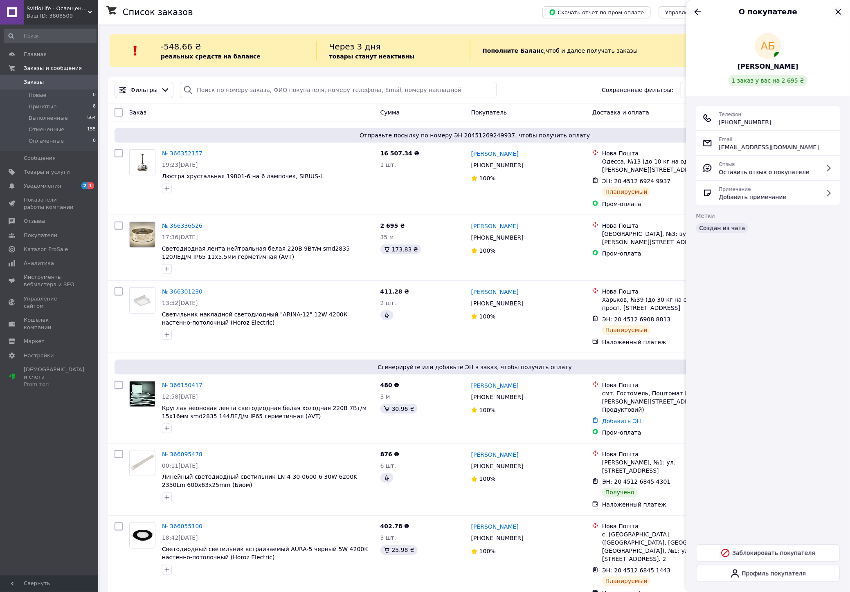
click at [838, 7] on icon "Закрыть" at bounding box center [839, 12] width 10 height 10
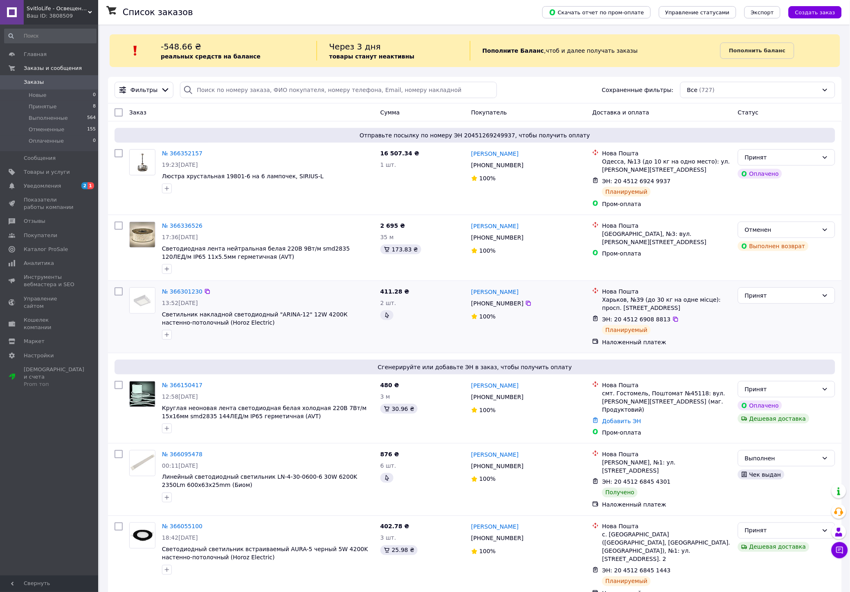
click at [285, 334] on div at bounding box center [267, 334] width 215 height 13
click at [45, 189] on span "Уведомления" at bounding box center [42, 185] width 37 height 7
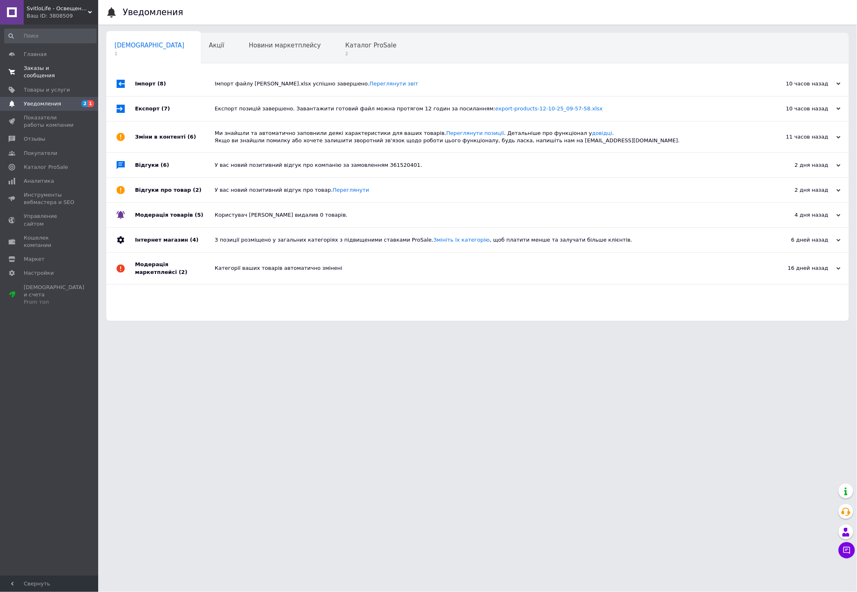
click at [61, 67] on span "Заказы и сообщения" at bounding box center [50, 72] width 52 height 15
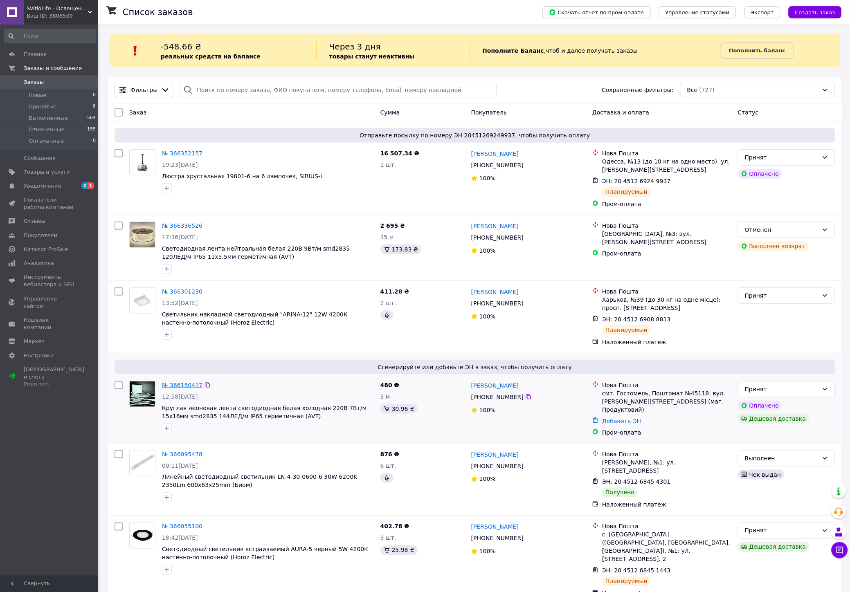
click at [182, 387] on link "№ 366150417" at bounding box center [182, 385] width 40 height 7
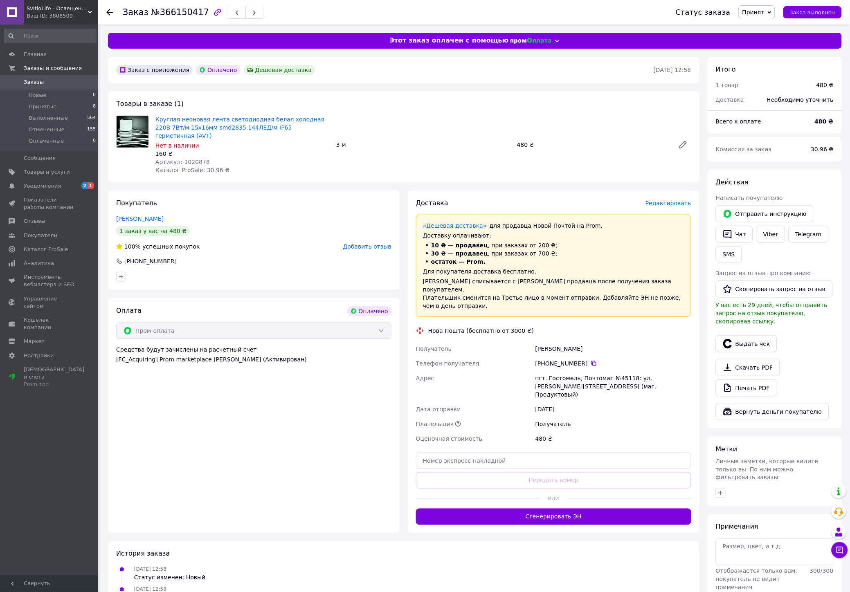
click at [674, 200] on span "Редактировать" at bounding box center [669, 203] width 46 height 7
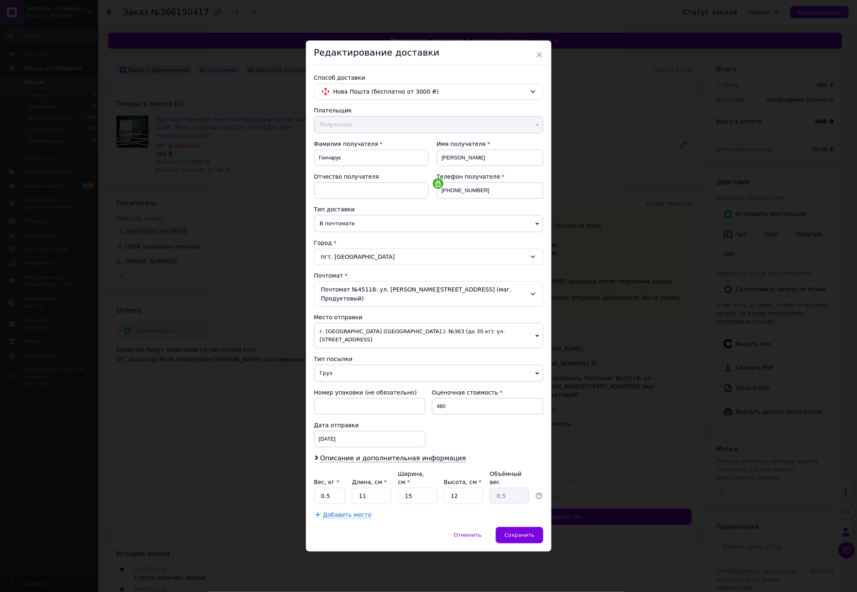
click at [369, 338] on span "г. [GEOGRAPHIC_DATA] ([GEOGRAPHIC_DATA].): №363 (до 30 кг): ул. [STREET_ADDRESS]" at bounding box center [428, 335] width 229 height 25
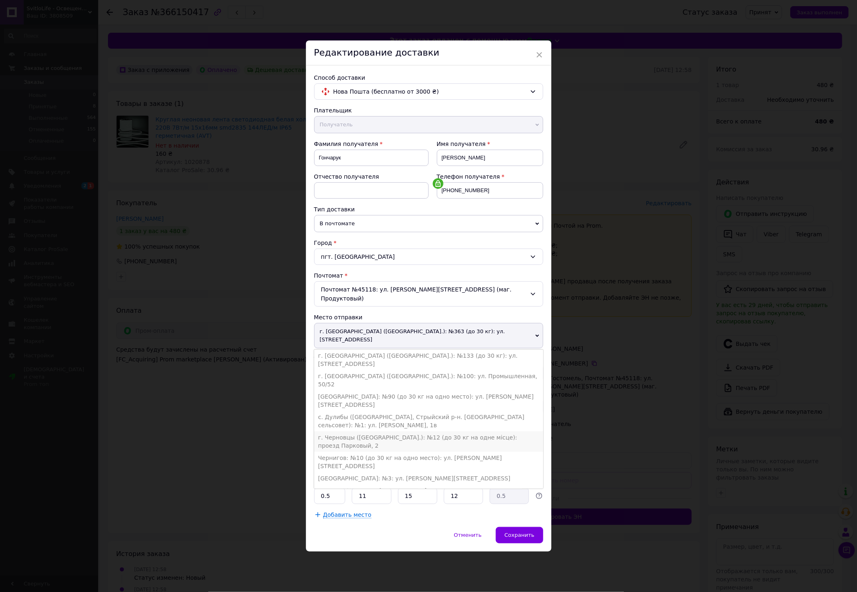
click at [359, 432] on li "г. Черновцы ([GEOGRAPHIC_DATA].): №12 (до 30 кг на одне місце): проезд Парковый…" at bounding box center [428, 442] width 229 height 20
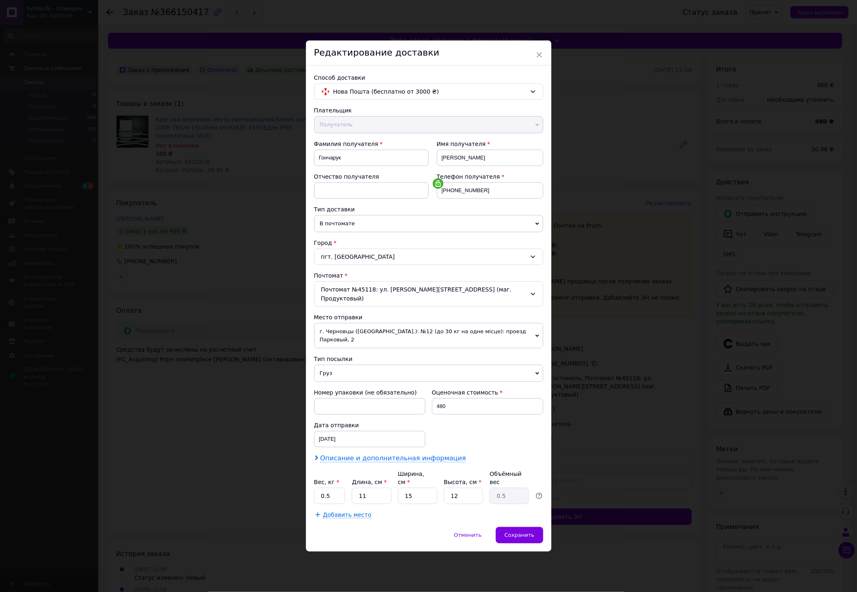
click at [383, 454] on span "Описание и дополнительная информация" at bounding box center [393, 458] width 146 height 8
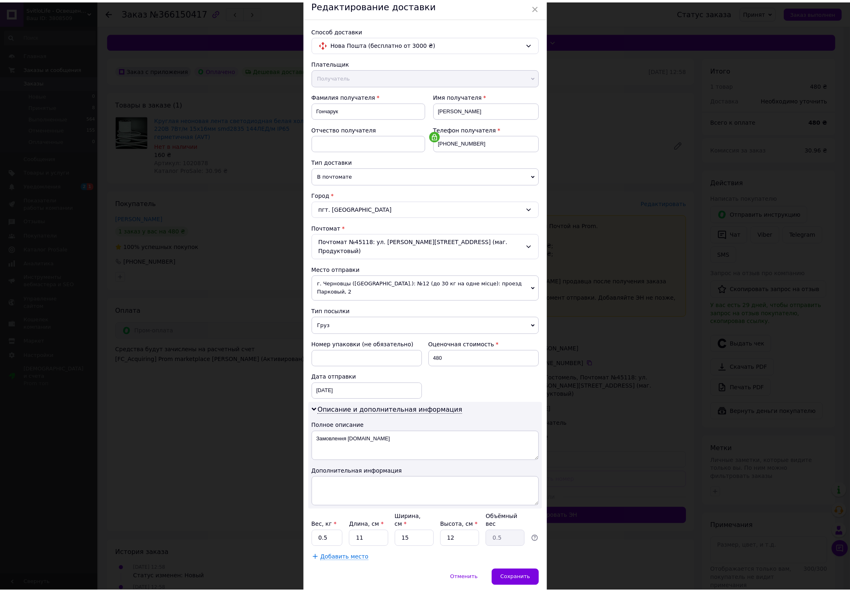
scroll to position [43, 0]
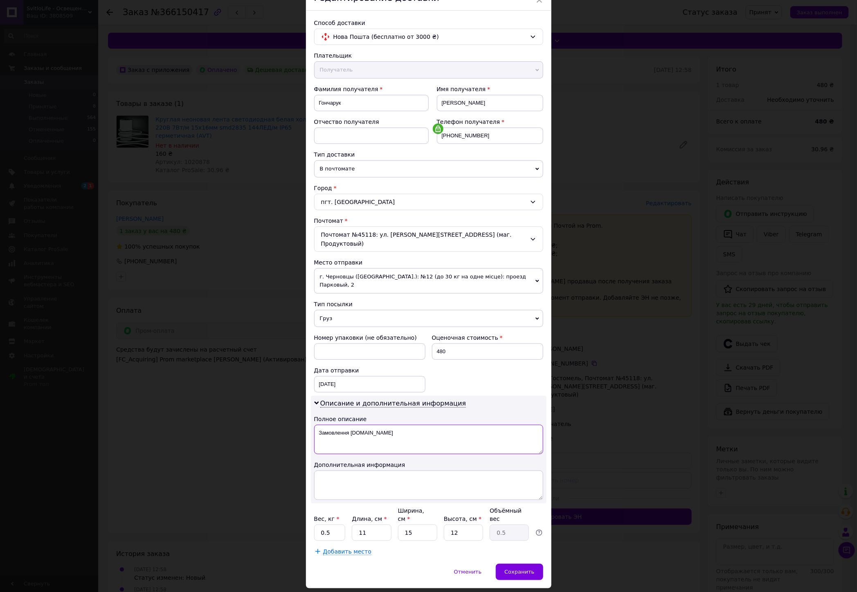
drag, startPoint x: 382, startPoint y: 420, endPoint x: 324, endPoint y: 427, distance: 58.9
click at [324, 427] on textarea "Замовлення [DOMAIN_NAME]" at bounding box center [428, 439] width 229 height 29
type textarea "З"
type textarea "Товари для дому"
drag, startPoint x: 365, startPoint y: 512, endPoint x: 350, endPoint y: 513, distance: 15.2
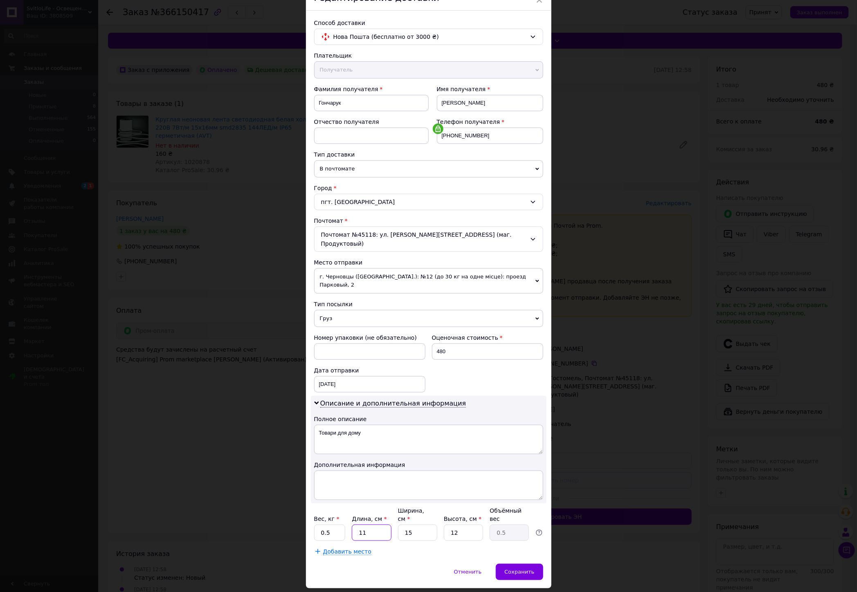
click at [349, 512] on div "Вес, кг * 0.5 Длина, см * 11 Ширина, см * 15 Высота, см * 12 Объёмный вес 0.5" at bounding box center [428, 524] width 229 height 34
type input "1"
type input "0.1"
type input "10"
type input "0.45"
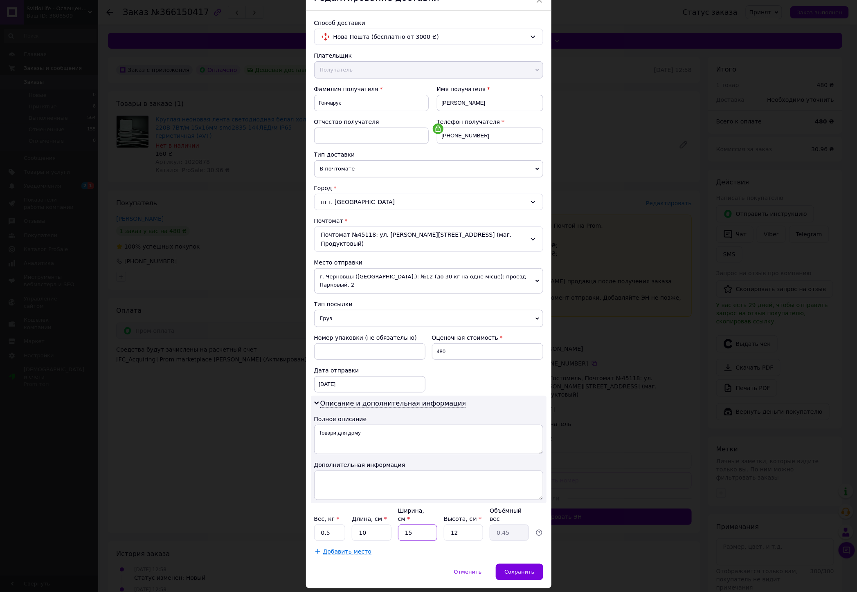
drag, startPoint x: 414, startPoint y: 512, endPoint x: 373, endPoint y: 515, distance: 41.4
click at [374, 515] on div "Вес, кг * 0.5 Длина, см * 10 Ширина, см * 15 Высота, см * 12 Объёмный вес 0.45" at bounding box center [428, 524] width 229 height 34
click at [350, 513] on div "Вес, кг * 0.5 Длина, см * 10 Ширина, см * 15 Высота, см * 12 Объёмный вес 0.45" at bounding box center [428, 524] width 229 height 34
type input "2"
type input "0.1"
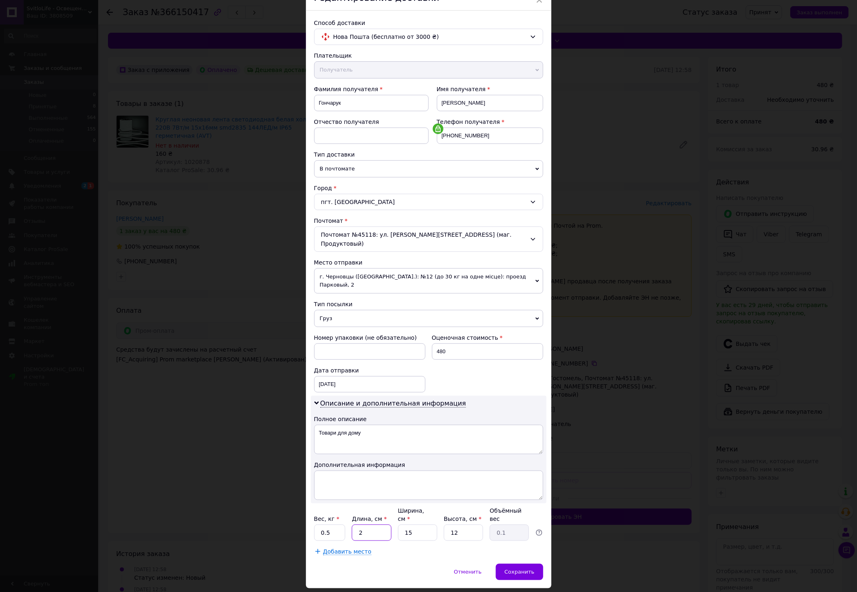
type input "20"
type input "0.9"
type input "20"
drag, startPoint x: 412, startPoint y: 512, endPoint x: 388, endPoint y: 511, distance: 23.8
click at [389, 511] on div "Вес, кг * 0.5 Длина, см * 20 Ширина, см * 15 Высота, см * 12 Объёмный вес 0.9" at bounding box center [428, 524] width 229 height 34
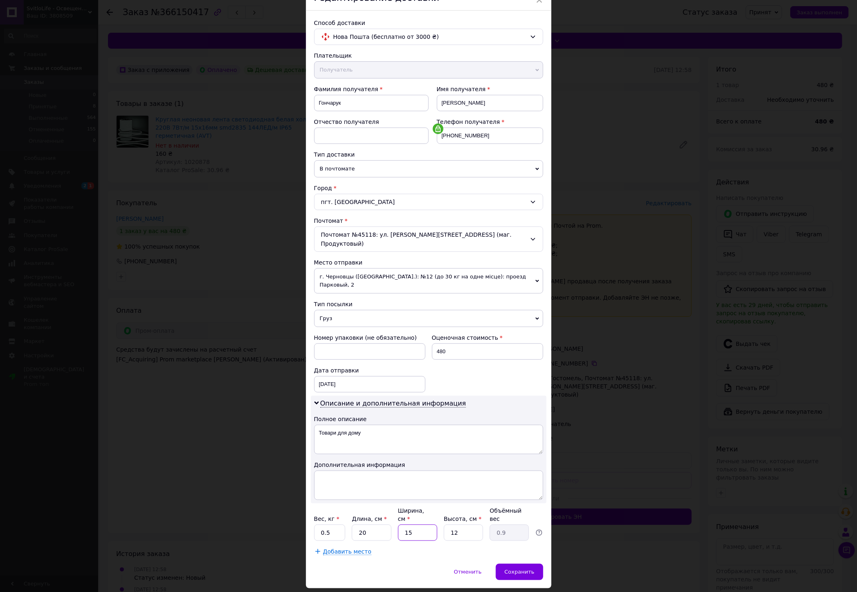
type input "1"
type input "0.1"
type input "10"
type input "0.6"
type input "10"
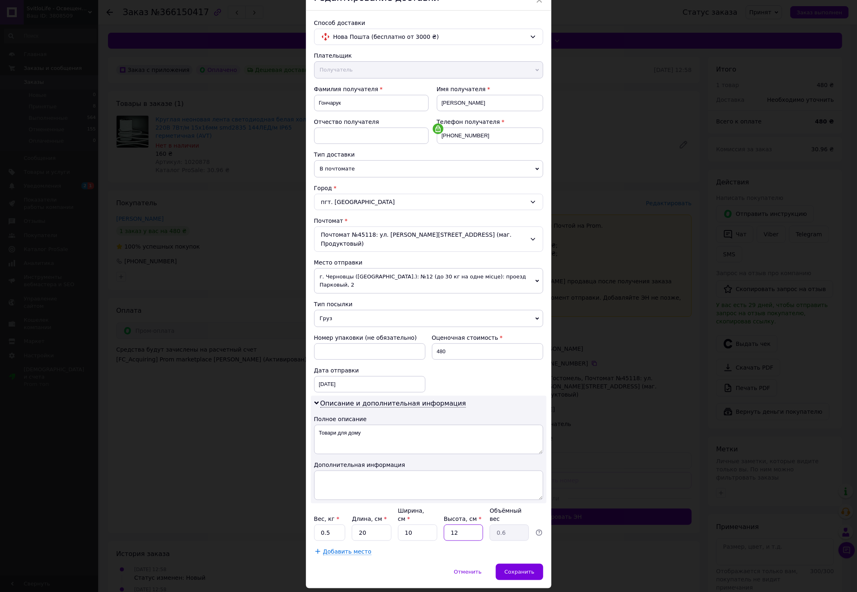
drag, startPoint x: 455, startPoint y: 513, endPoint x: 424, endPoint y: 512, distance: 31.5
click at [431, 513] on div "Вес, кг * 0.5 Длина, см * 20 Ширина, см * 10 Высота, см * 12 Объёмный вес 0.6" at bounding box center [428, 524] width 229 height 34
type input "1"
type input "0.1"
type input "10"
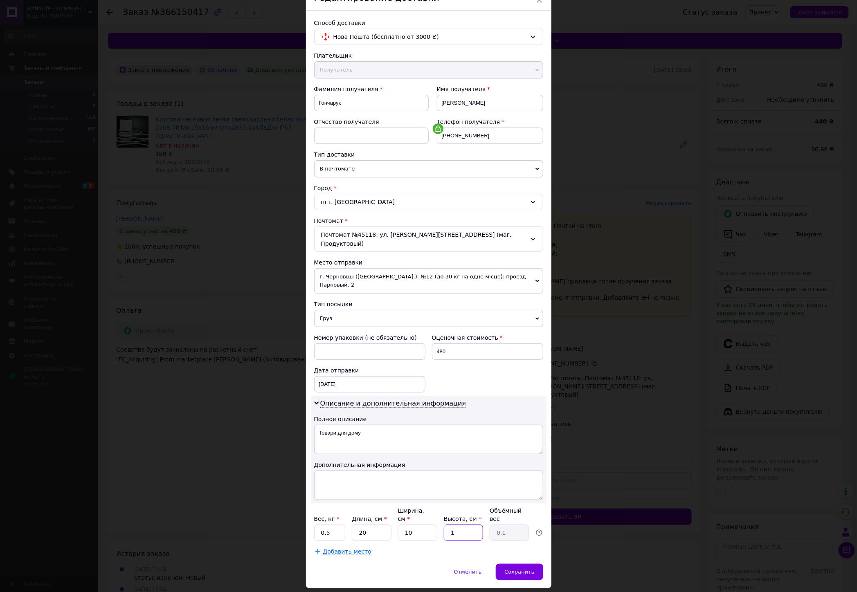
type input "0.5"
type input "10"
drag, startPoint x: 333, startPoint y: 502, endPoint x: 322, endPoint y: 504, distance: 12.0
click at [322, 525] on input "0.5" at bounding box center [329, 533] width 31 height 16
click at [333, 525] on input "0.5" at bounding box center [329, 533] width 31 height 16
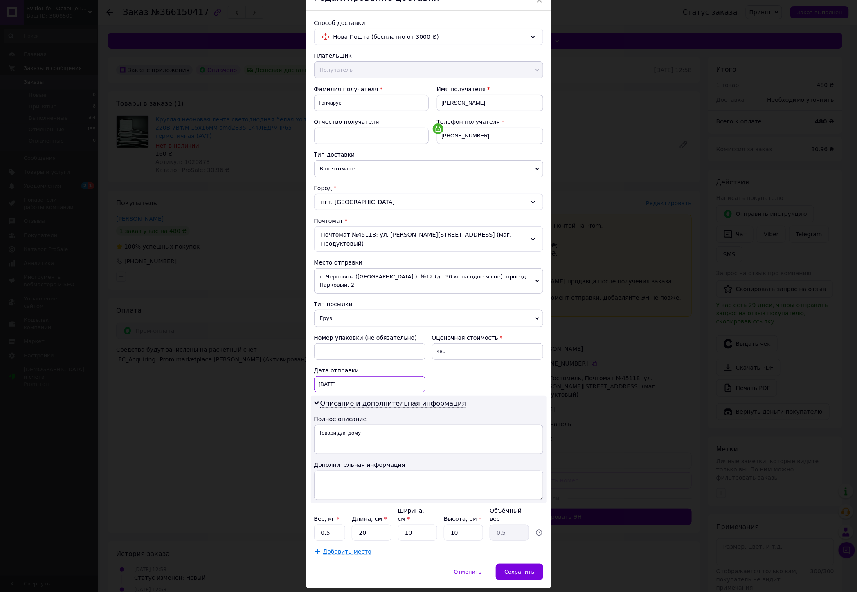
click at [357, 376] on div "[DATE] < 2025 > < Октябрь > Пн Вт Ср Чт Пт Сб Вс 29 30 1 2 3 4 5 6 7 8 9 10 11 …" at bounding box center [369, 384] width 111 height 16
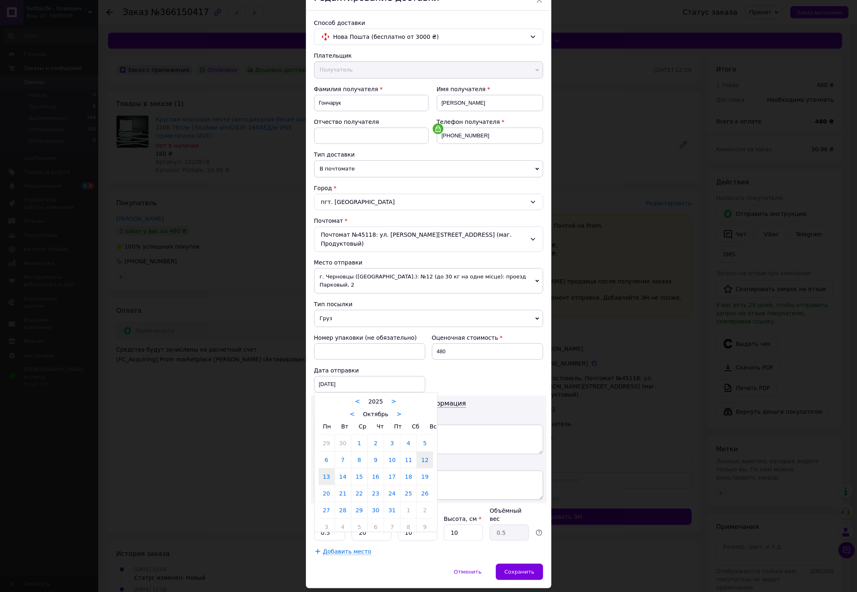
click at [325, 469] on link "13" at bounding box center [327, 477] width 16 height 16
type input "[DATE]"
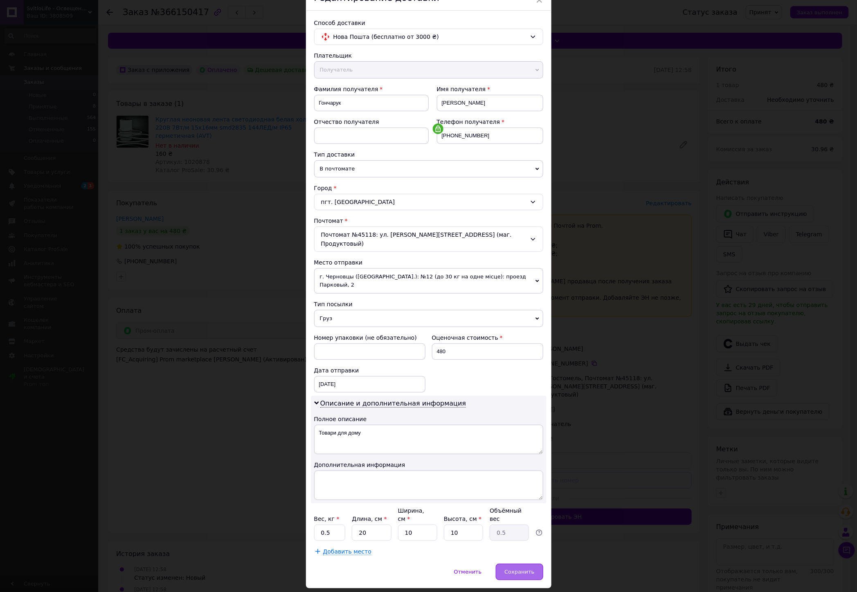
click at [520, 569] on span "Сохранить" at bounding box center [519, 572] width 30 height 6
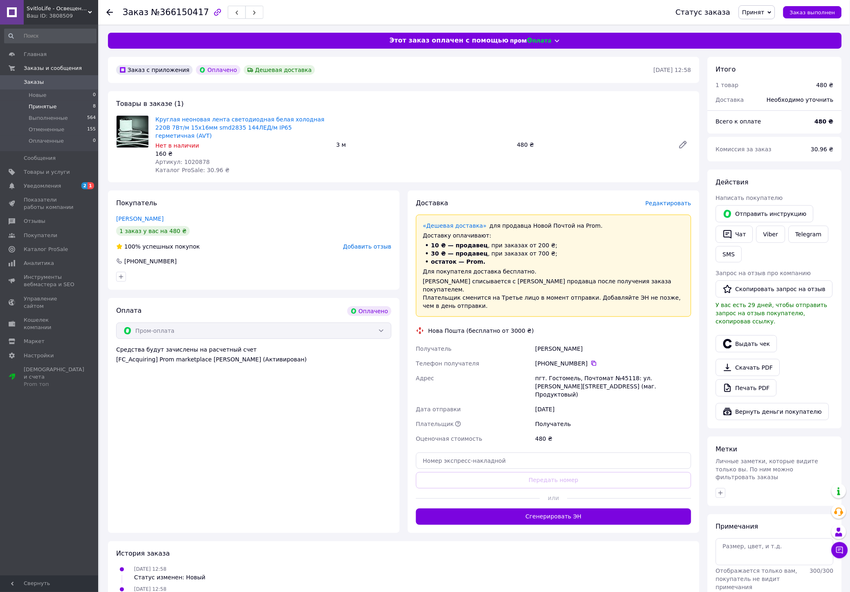
click at [62, 107] on li "Принятые 8" at bounding box center [50, 106] width 101 height 11
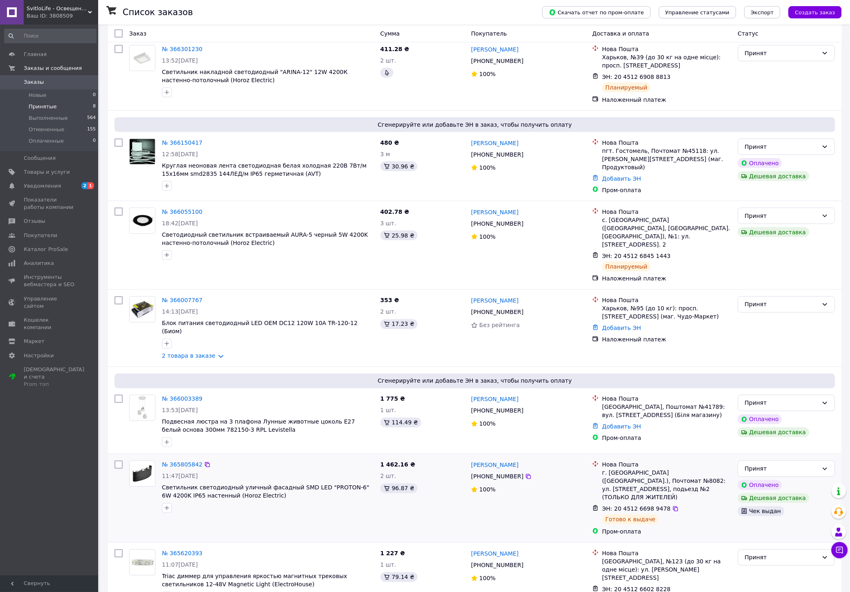
scroll to position [207, 0]
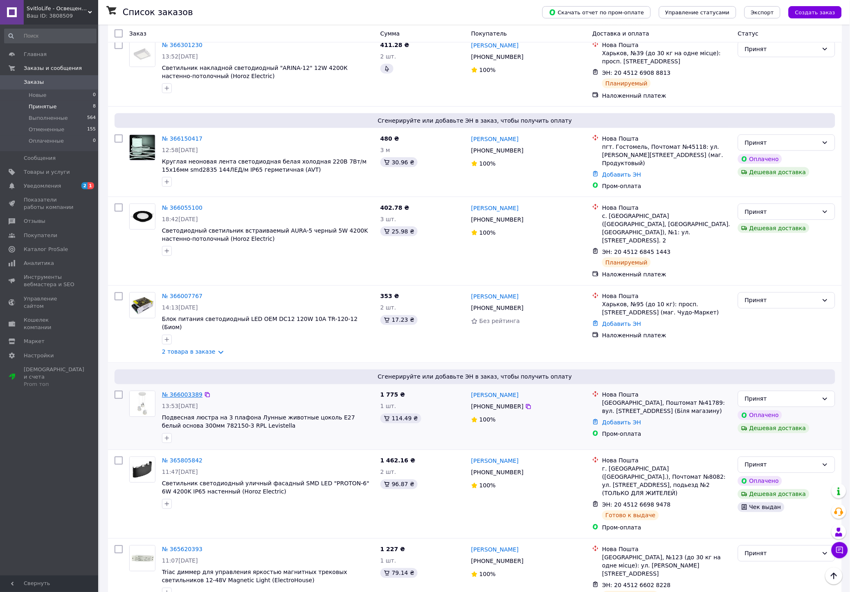
click at [186, 392] on link "№ 366003389" at bounding box center [182, 395] width 40 height 7
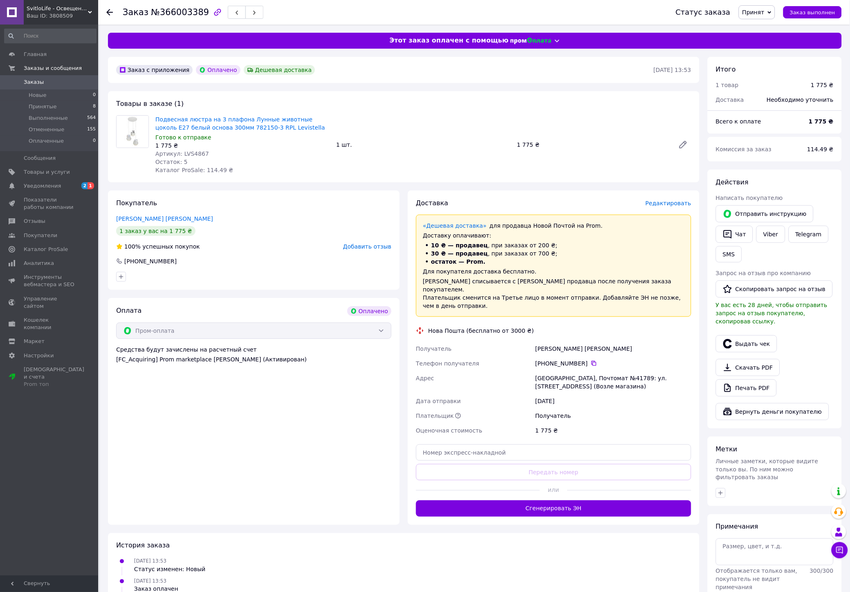
click at [674, 203] on span "Редактировать" at bounding box center [669, 203] width 46 height 7
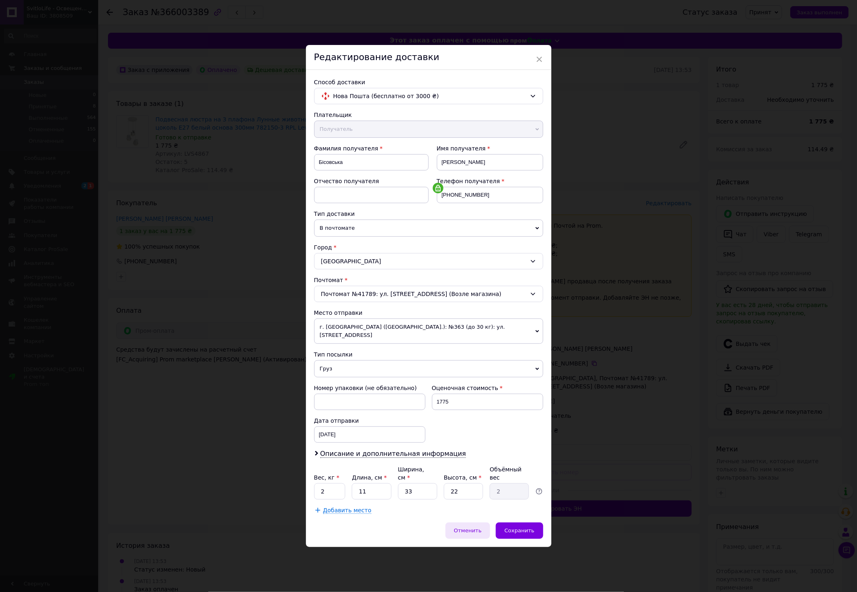
click at [477, 523] on div "Отменить" at bounding box center [467, 531] width 45 height 16
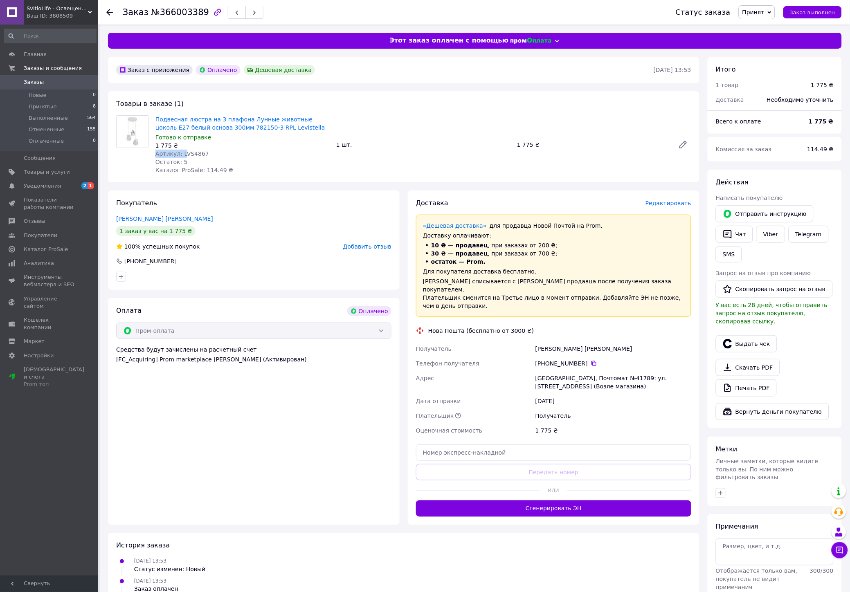
drag, startPoint x: 194, startPoint y: 150, endPoint x: 183, endPoint y: 156, distance: 12.6
click at [181, 155] on div "Подвесная люстра на 3 плафона Лунные животные цоколь Е27 белый основа 300мм 782…" at bounding box center [242, 145] width 181 height 62
click at [191, 155] on span "Артикул: LVS4867" at bounding box center [182, 154] width 54 height 7
drag, startPoint x: 198, startPoint y: 151, endPoint x: 180, endPoint y: 152, distance: 18.0
click at [179, 152] on div "Артикул: LVS4867" at bounding box center [242, 154] width 174 height 8
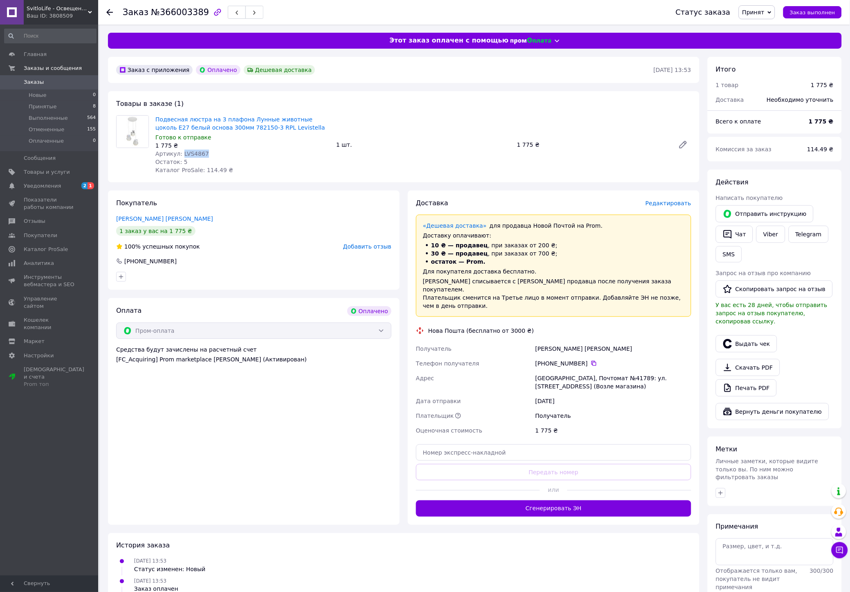
copy span "LVS4867"
click at [755, 335] on button "Выдать чек" at bounding box center [747, 343] width 61 height 17
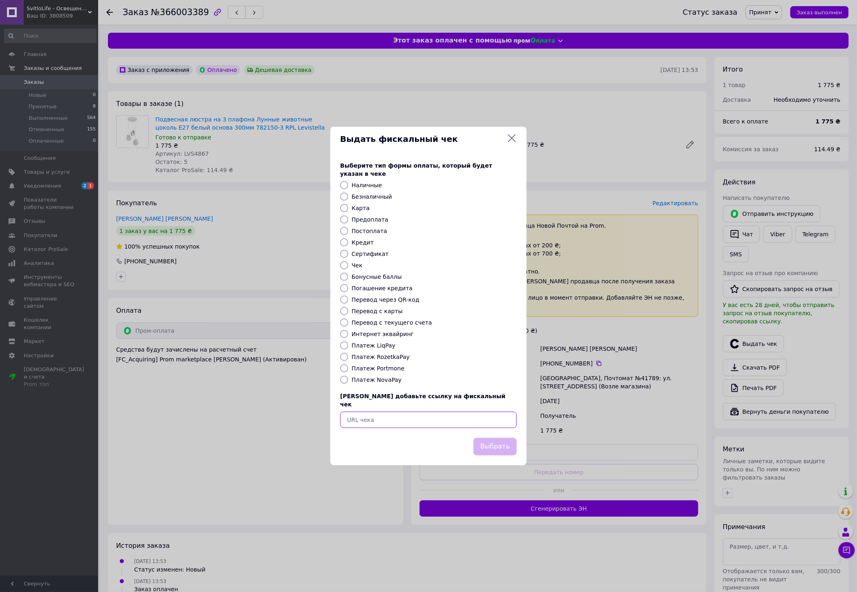
click at [427, 414] on input "text" at bounding box center [428, 420] width 177 height 16
paste input "[URL][DOMAIN_NAME]"
type input "[URL][DOMAIN_NAME]"
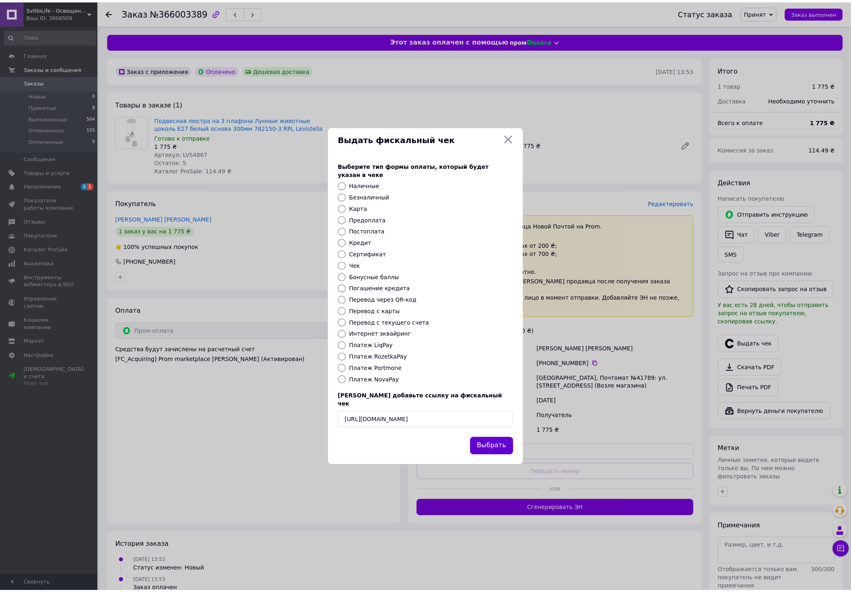
scroll to position [0, 0]
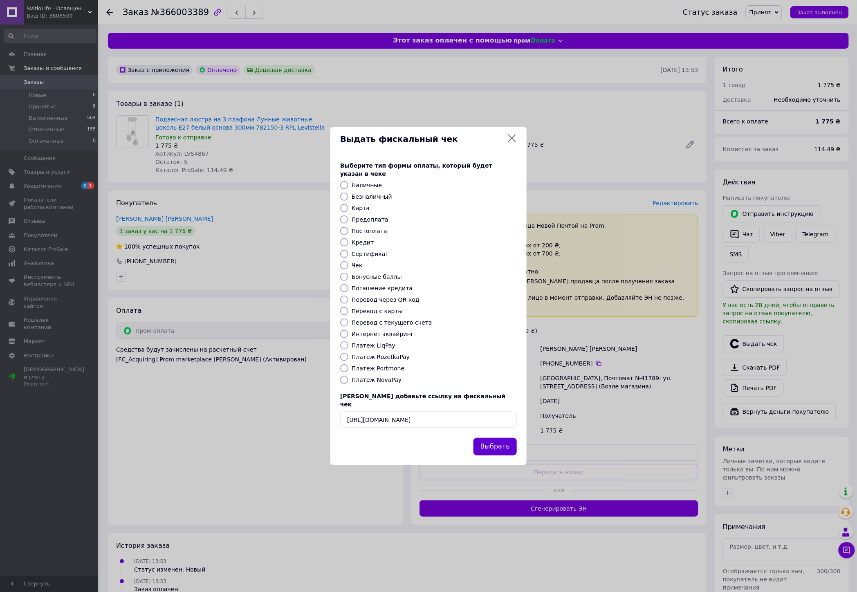
click at [479, 438] on button "Выбрать" at bounding box center [495, 447] width 43 height 18
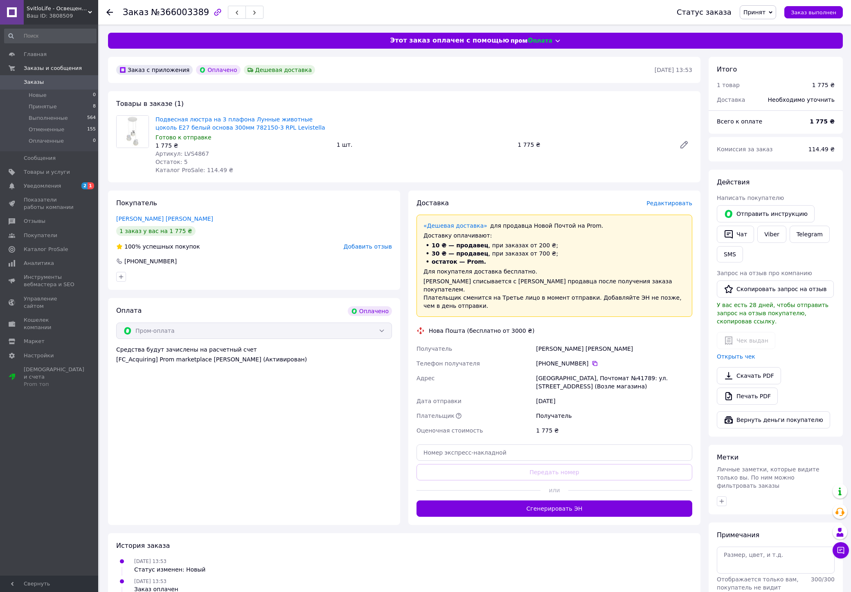
click at [72, 84] on span "Заказы" at bounding box center [50, 82] width 52 height 7
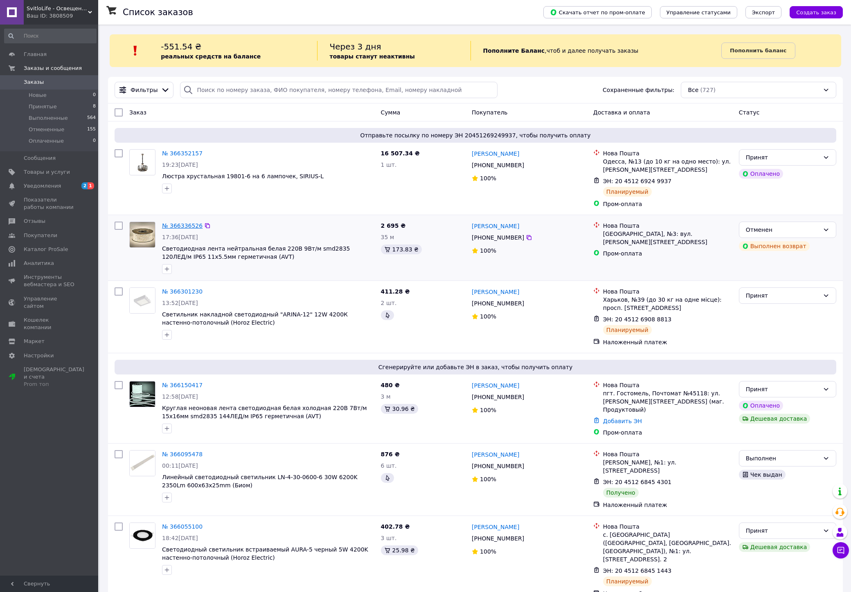
click at [185, 227] on link "№ 366336526" at bounding box center [182, 226] width 40 height 7
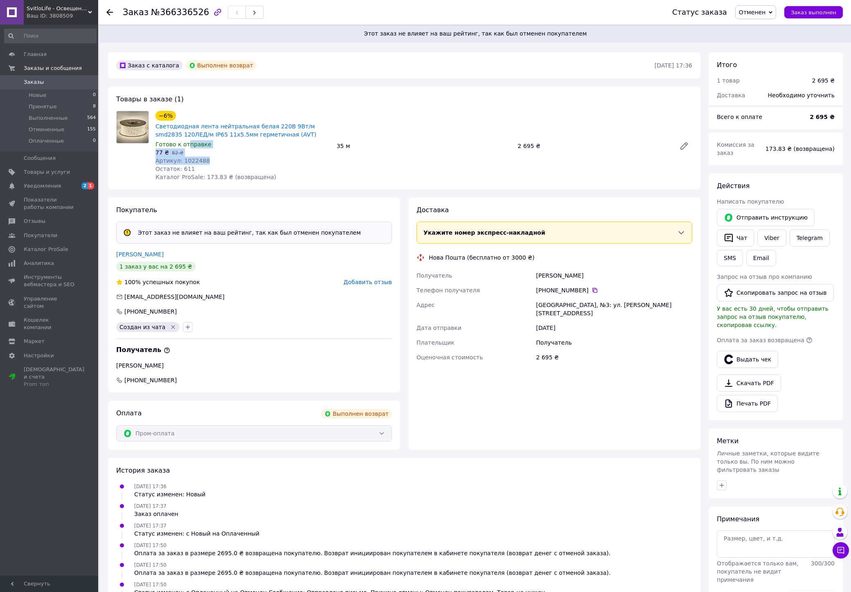
drag, startPoint x: 207, startPoint y: 141, endPoint x: 186, endPoint y: 150, distance: 22.5
click at [186, 150] on div "−6% Светодиодная лента нейтральная белая 220В 9Вт/м smd2835 120ЛЕД/м IP65 11х5.…" at bounding box center [242, 146] width 181 height 74
click at [200, 164] on span "Артикул: 1022488" at bounding box center [182, 160] width 54 height 7
drag, startPoint x: 203, startPoint y: 161, endPoint x: 181, endPoint y: 160, distance: 22.5
click at [181, 160] on div "Артикул: 1022488" at bounding box center [242, 161] width 175 height 8
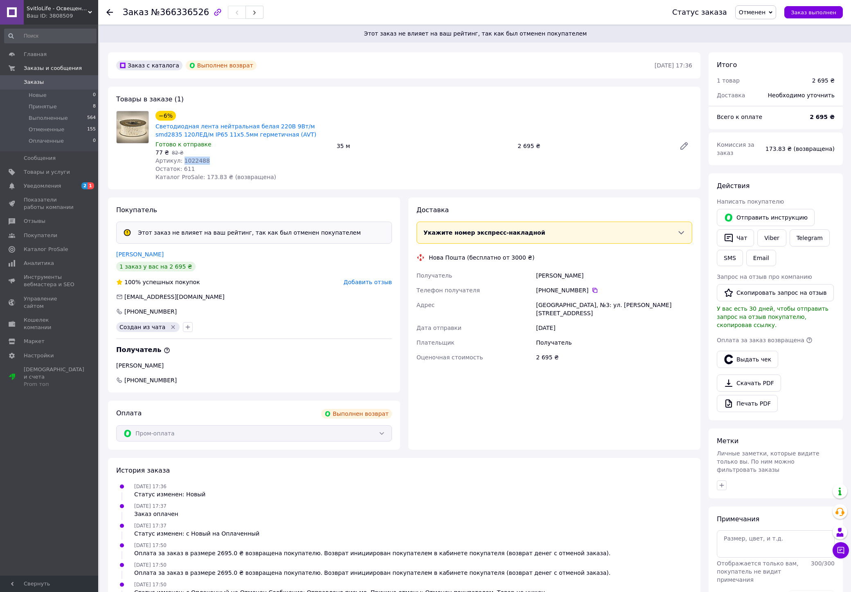
copy span "1022488"
drag, startPoint x: 72, startPoint y: 183, endPoint x: 68, endPoint y: 171, distance: 12.7
click at [72, 183] on span "Уведомления" at bounding box center [50, 185] width 52 height 7
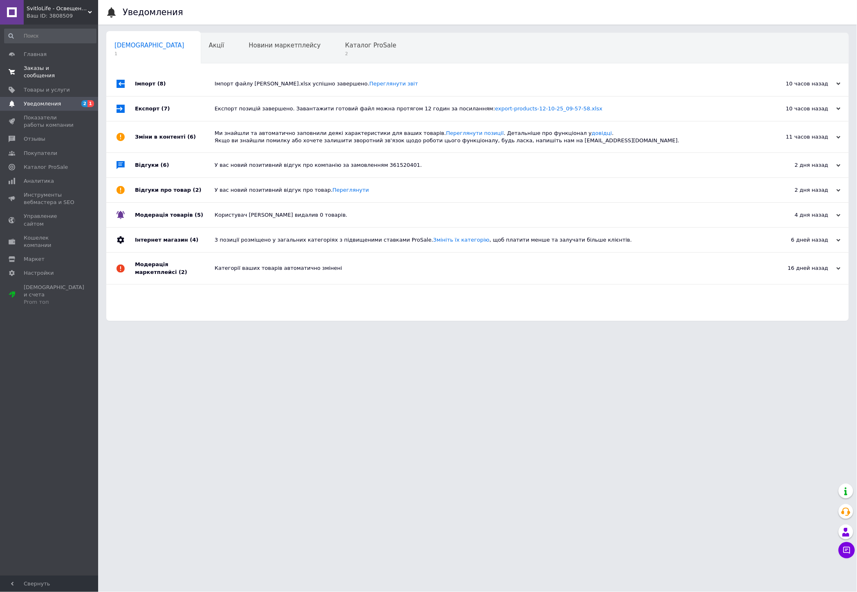
click at [56, 62] on link "Заказы и сообщения 0 0" at bounding box center [50, 71] width 101 height 21
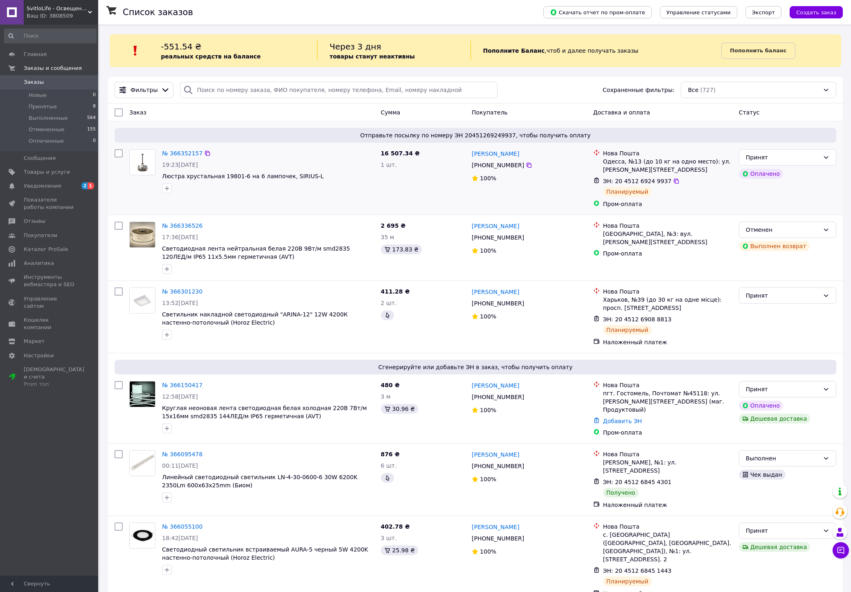
click at [178, 160] on div "№ 366352157 19:23[DATE] [PERSON_NAME] 19801-6 на 6 лампочек, SIRIUS-L" at bounding box center [268, 171] width 219 height 51
click at [177, 156] on link "№ 366352157" at bounding box center [182, 153] width 40 height 7
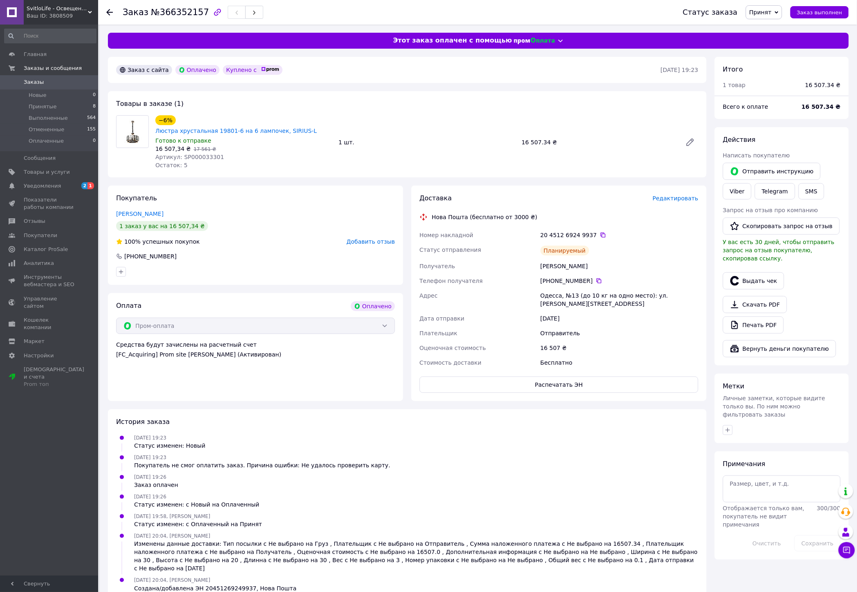
click at [43, 79] on span "Заказы" at bounding box center [50, 82] width 52 height 7
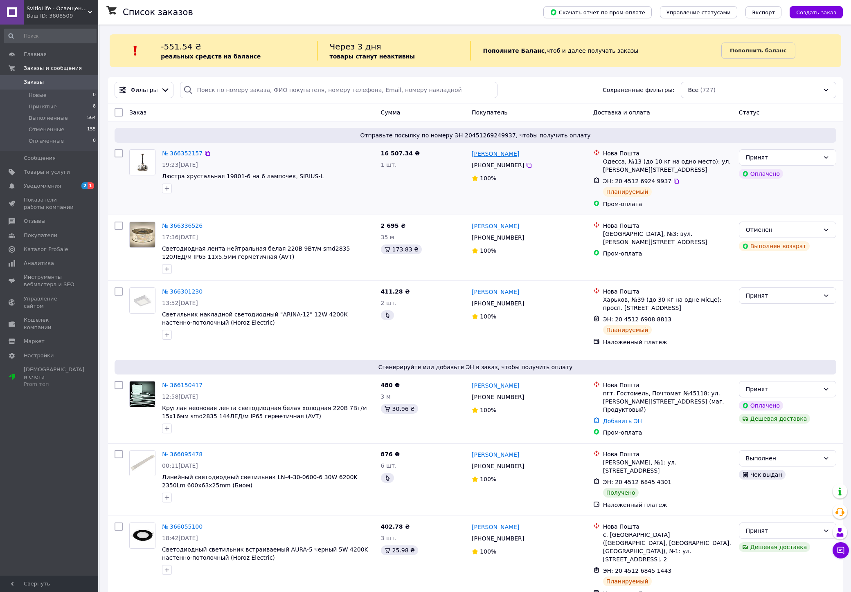
click at [493, 155] on link "[PERSON_NAME]" at bounding box center [495, 154] width 47 height 8
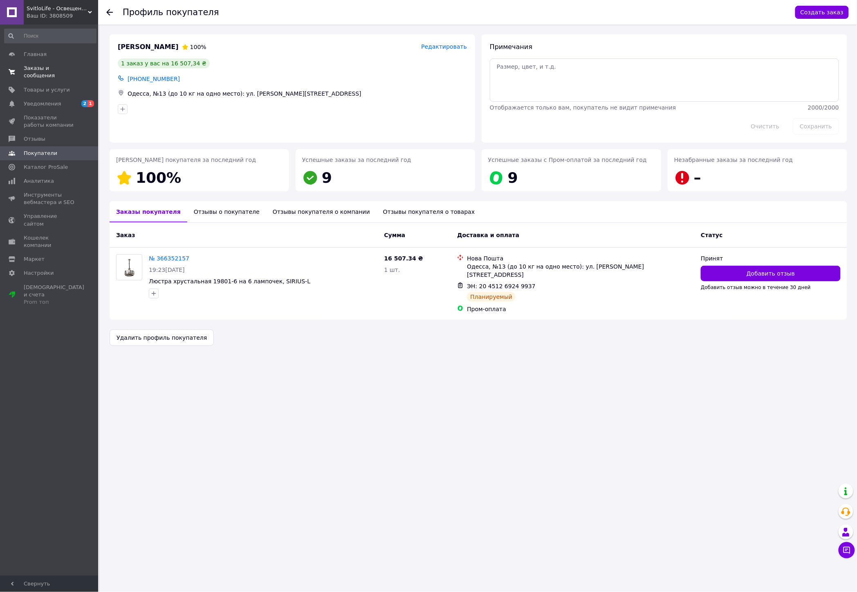
click at [67, 66] on span "Заказы и сообщения" at bounding box center [50, 72] width 52 height 15
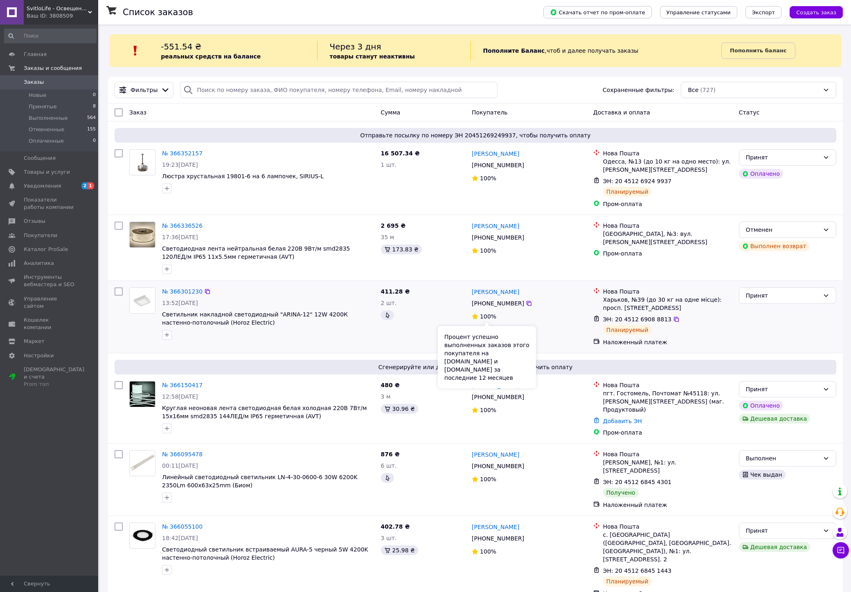
click at [480, 318] on span "100%" at bounding box center [488, 316] width 16 height 7
click at [63, 190] on link "Уведомления 2 1" at bounding box center [50, 186] width 101 height 14
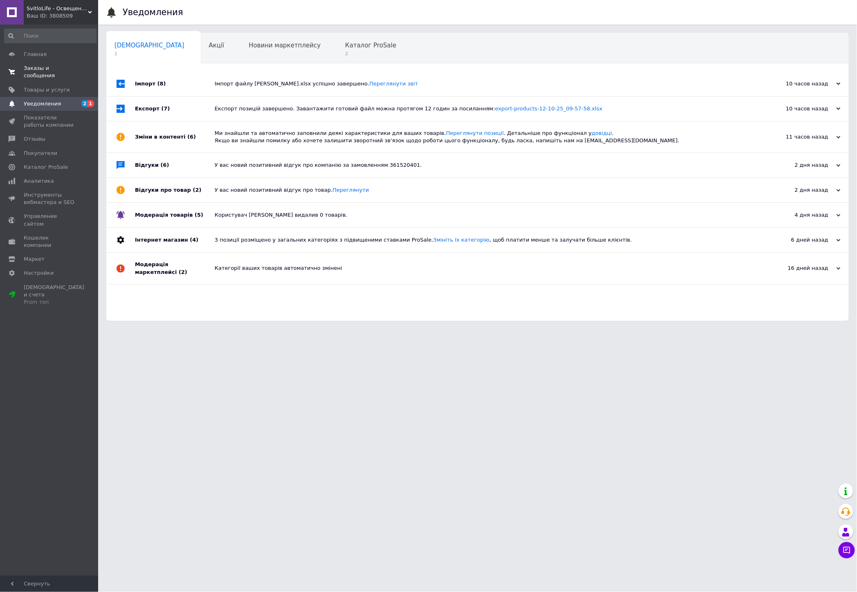
click at [74, 68] on span "Заказы и сообщения" at bounding box center [50, 72] width 52 height 15
